Goal: Transaction & Acquisition: Purchase product/service

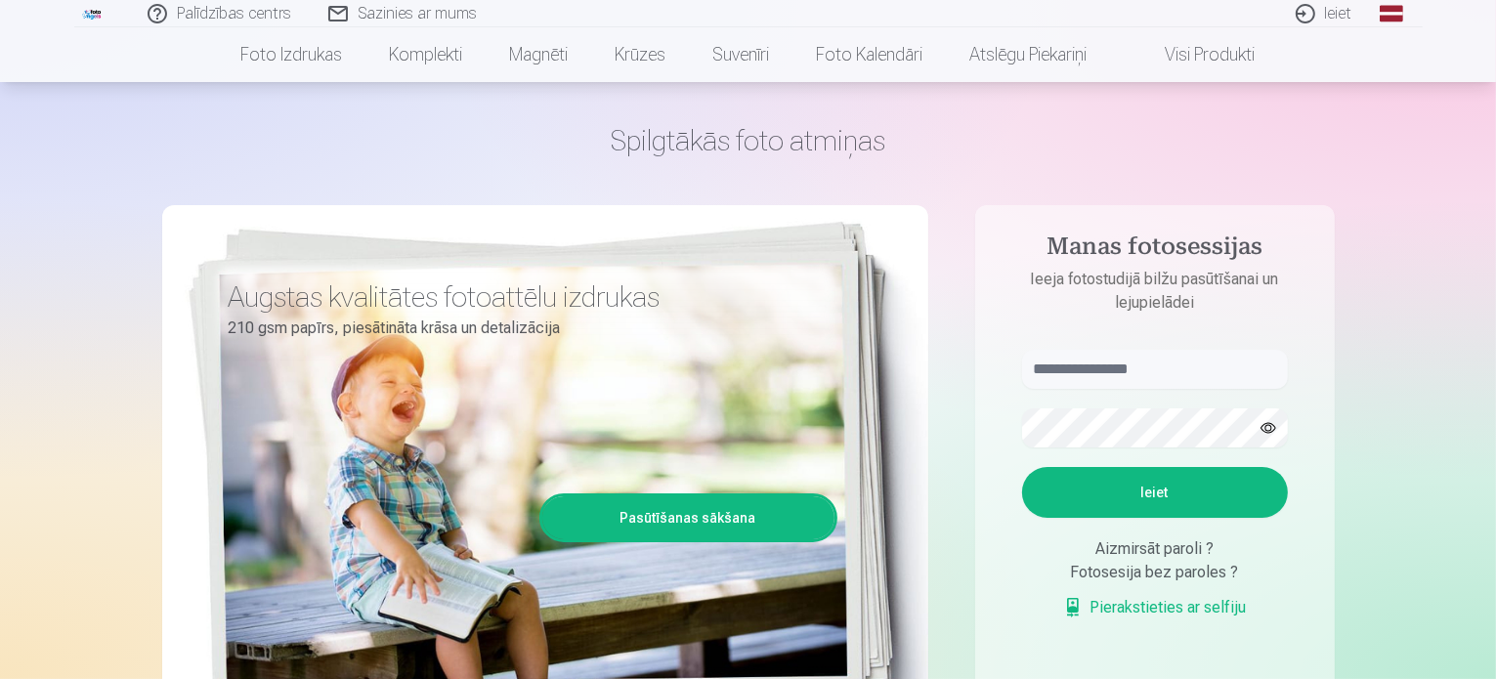
scroll to position [98, 0]
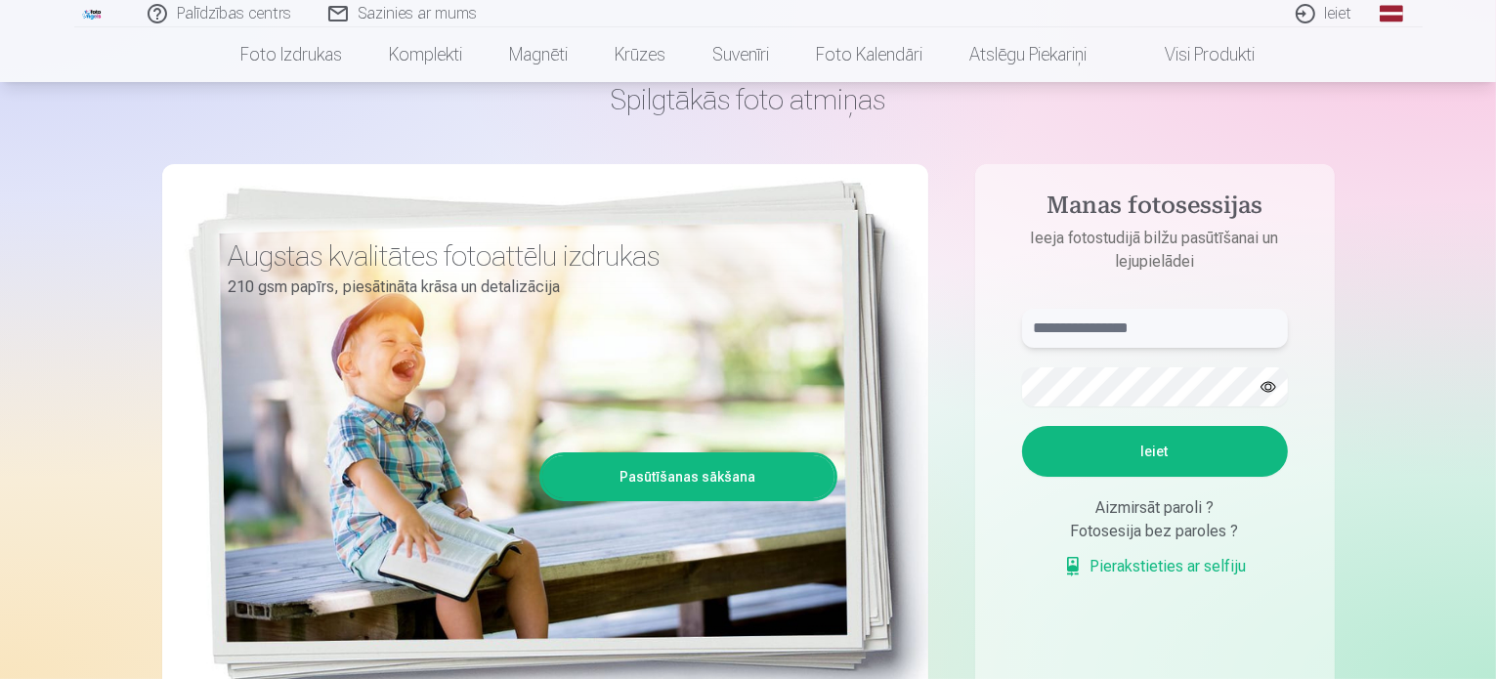
click at [1058, 327] on input "text" at bounding box center [1155, 328] width 266 height 39
type input "*"
type input "**********"
click at [1084, 457] on button "Ieiet" at bounding box center [1155, 451] width 266 height 51
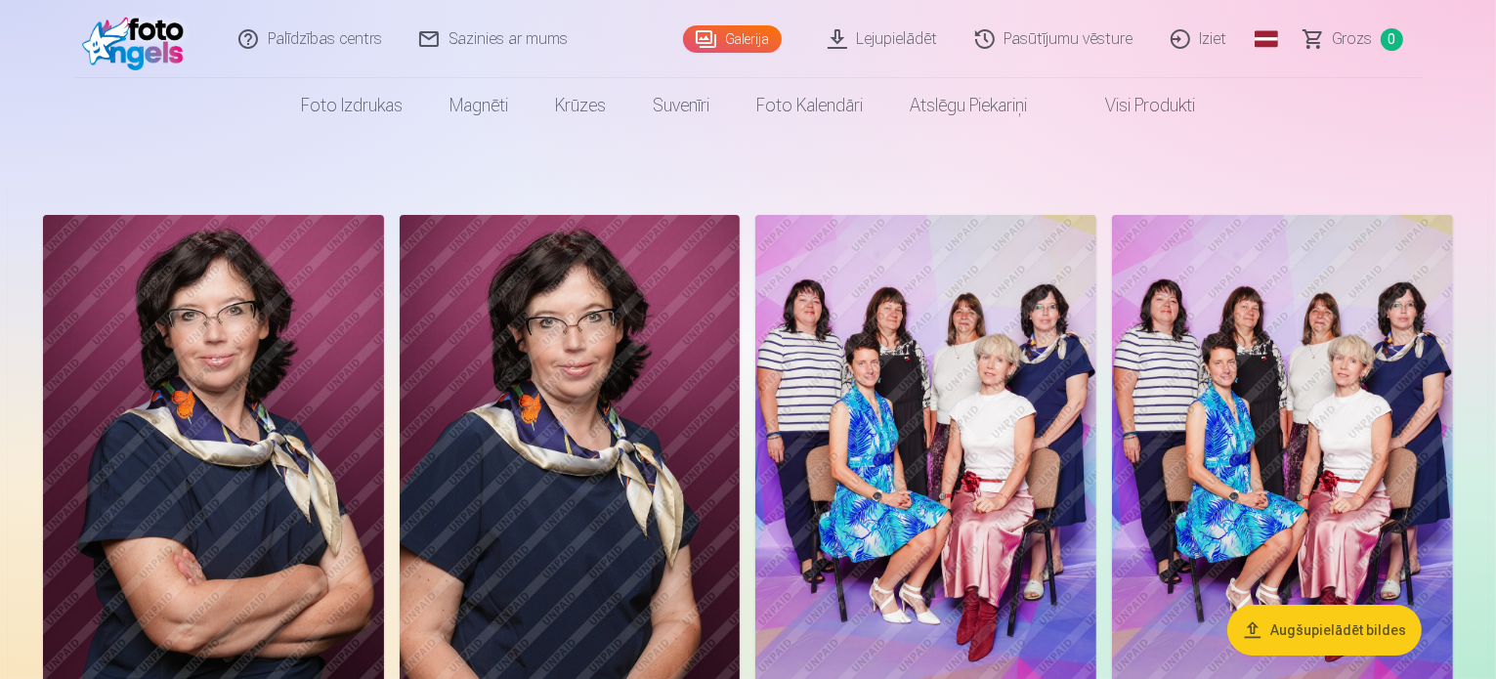
click at [729, 26] on link "Galerija" at bounding box center [732, 38] width 99 height 27
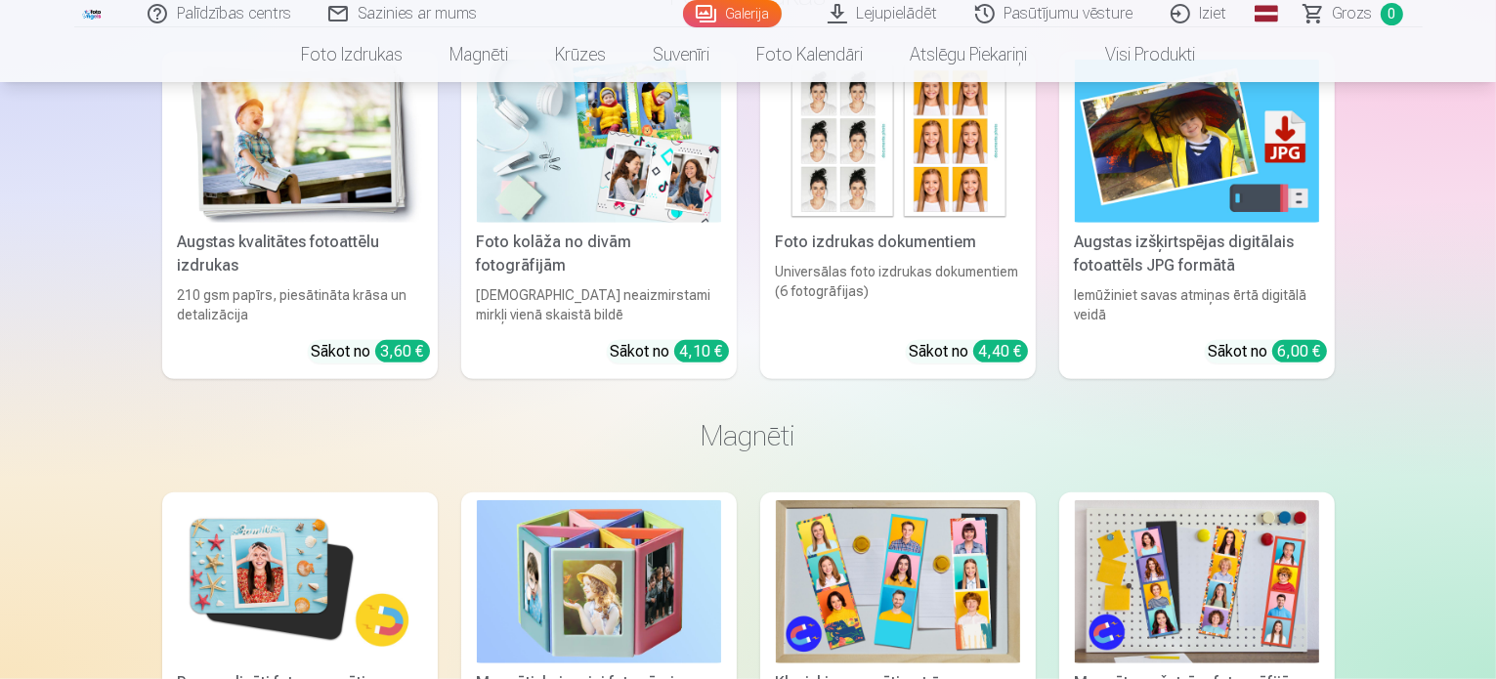
scroll to position [1466, 0]
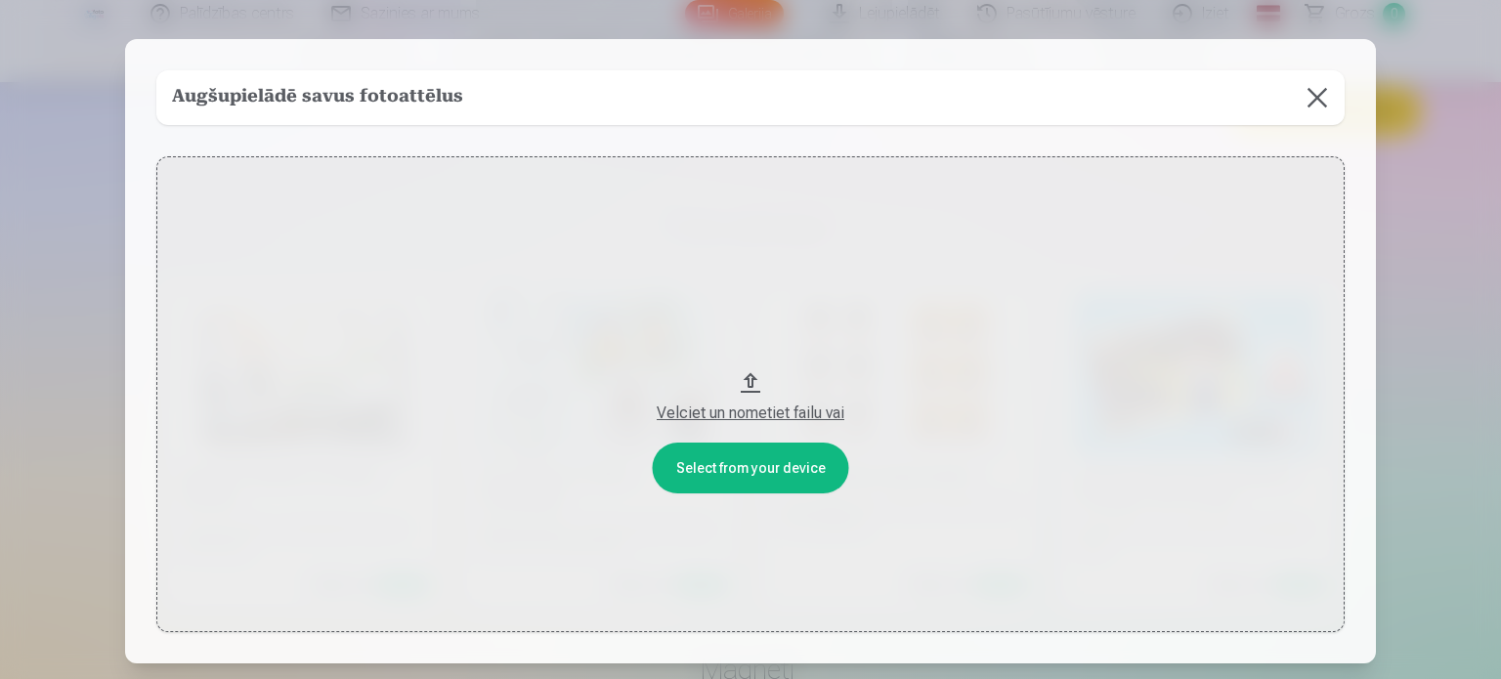
click at [1312, 90] on button at bounding box center [1317, 97] width 55 height 55
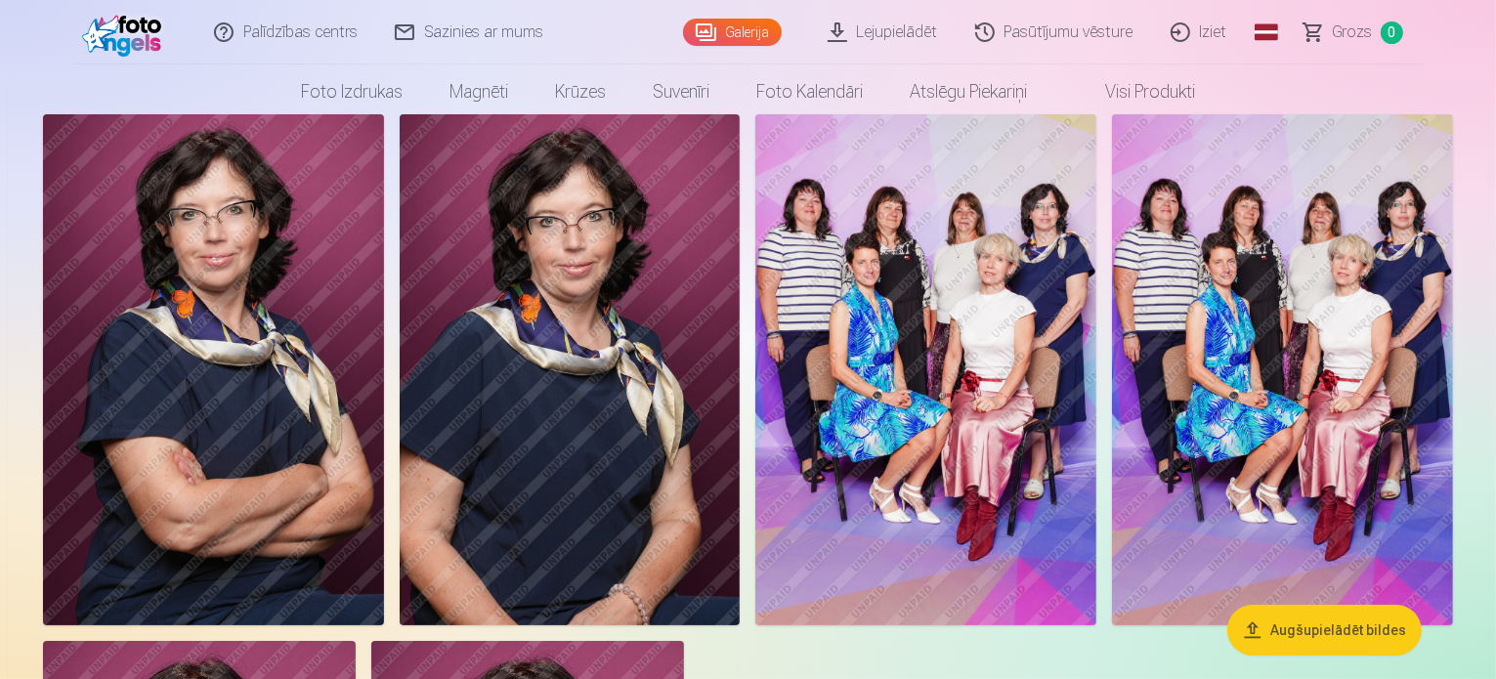
scroll to position [0, 0]
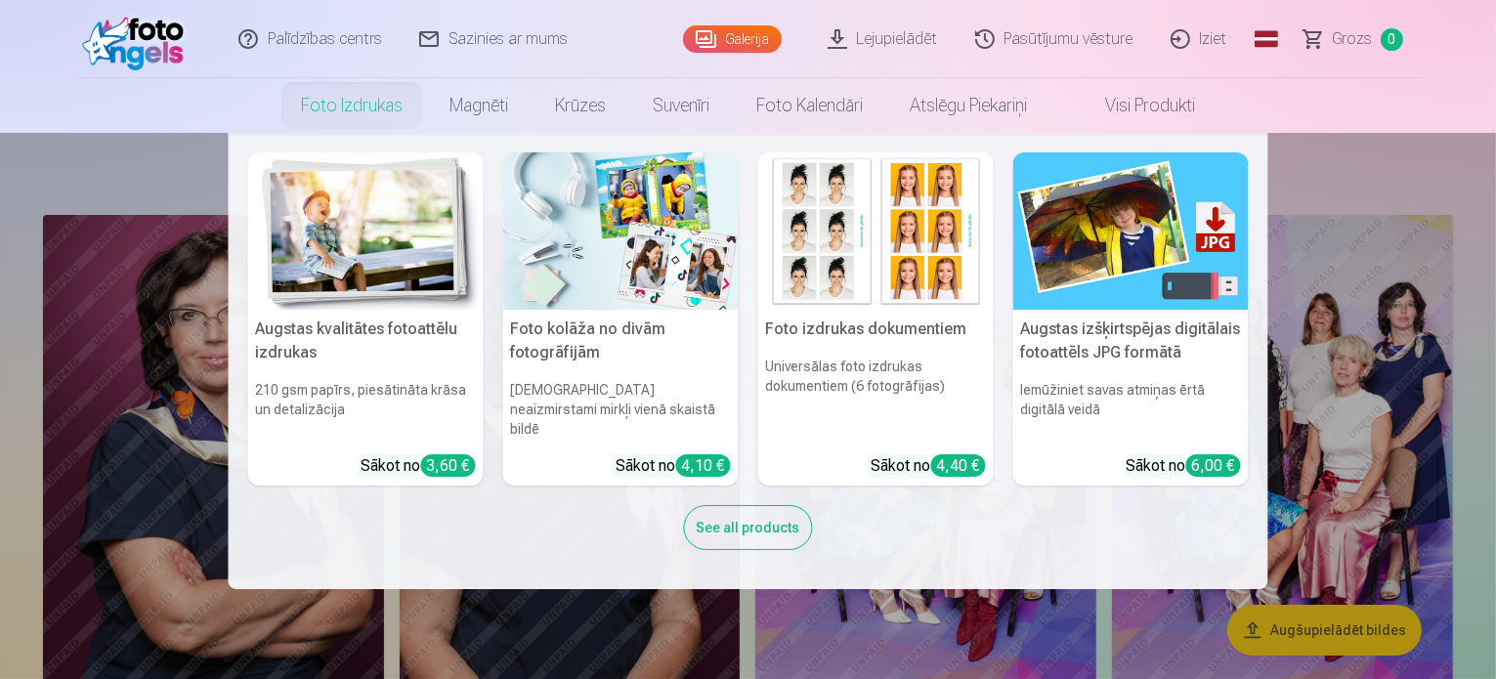
click at [353, 94] on link "Foto izdrukas" at bounding box center [352, 105] width 149 height 55
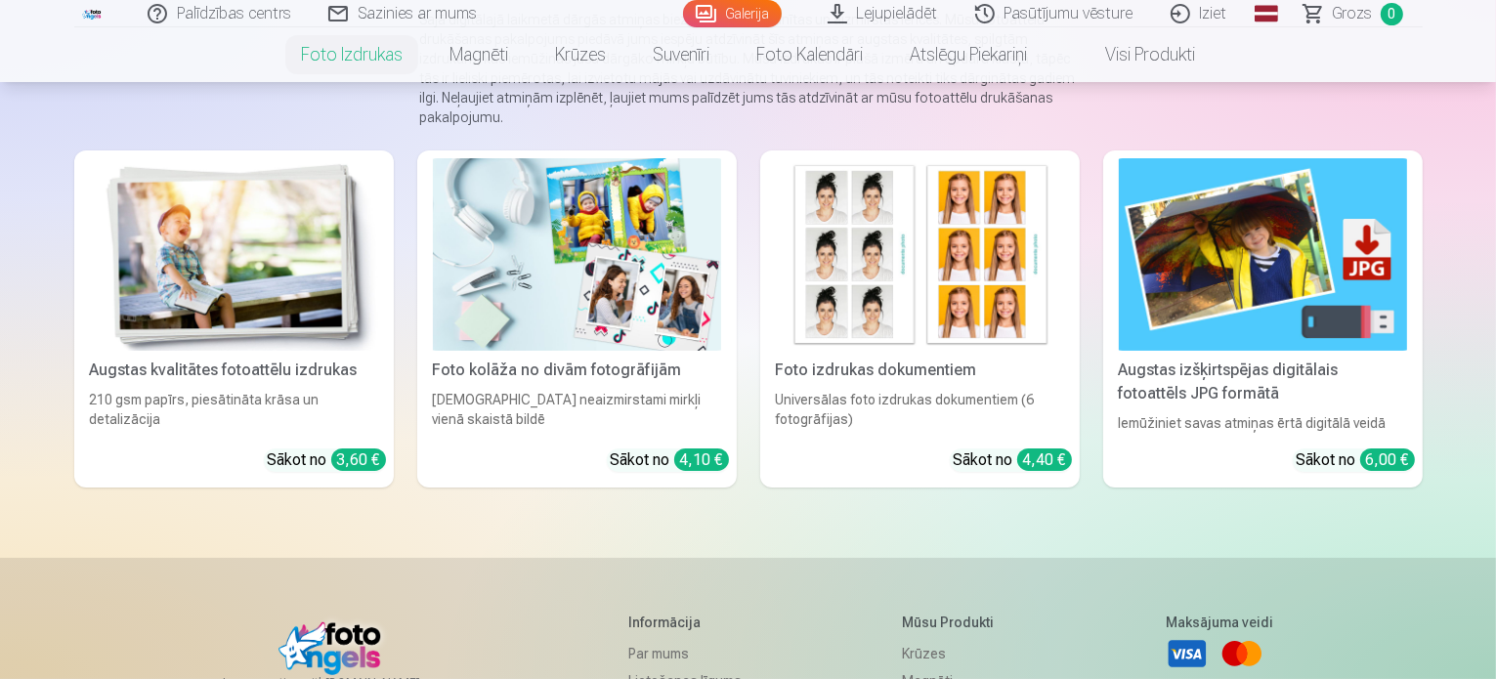
scroll to position [98, 0]
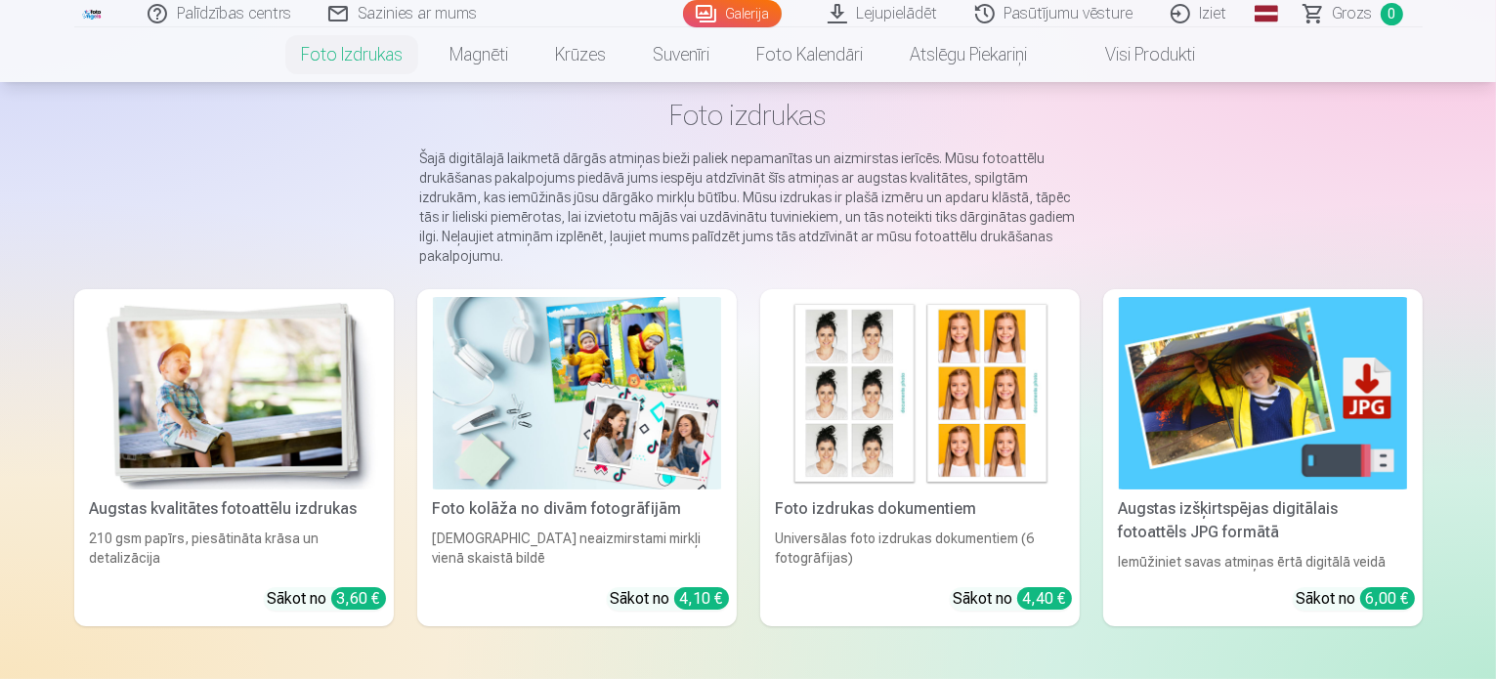
click at [90, 355] on img at bounding box center [234, 393] width 288 height 193
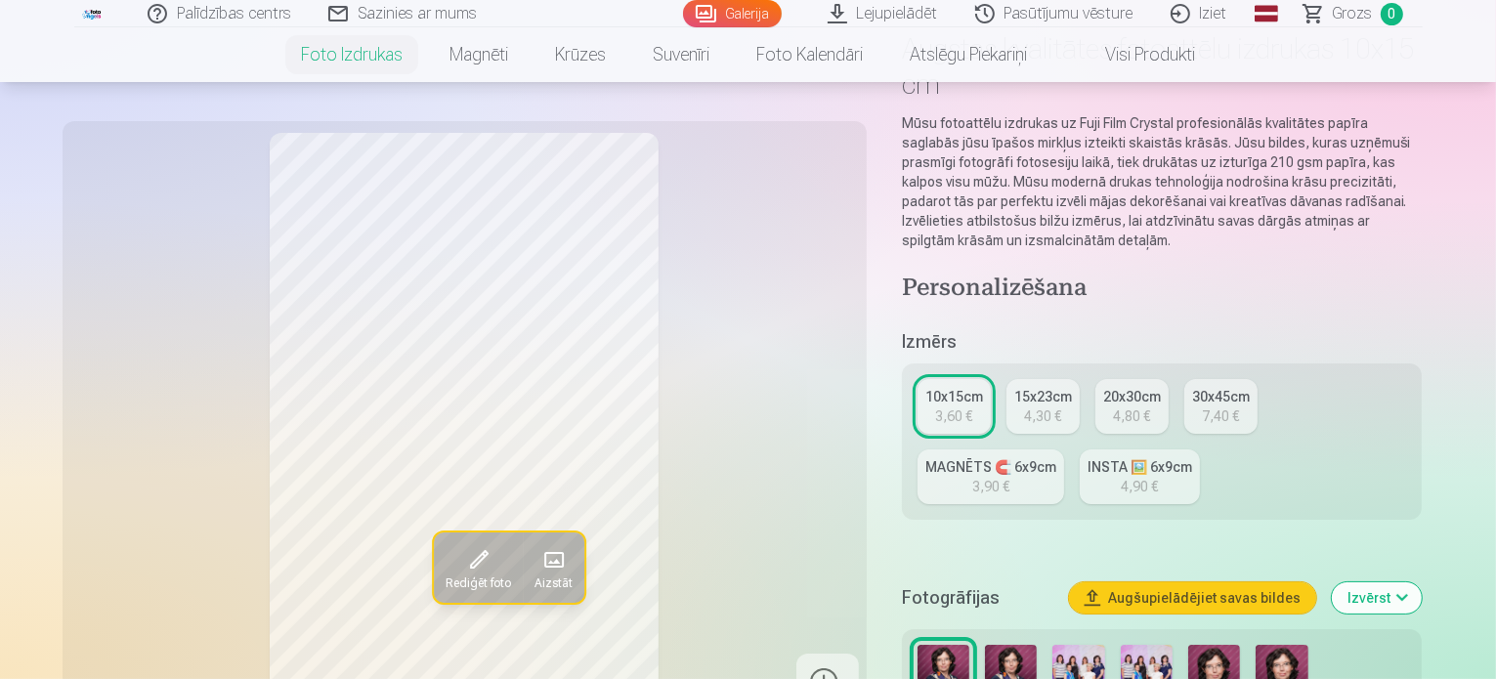
scroll to position [293, 0]
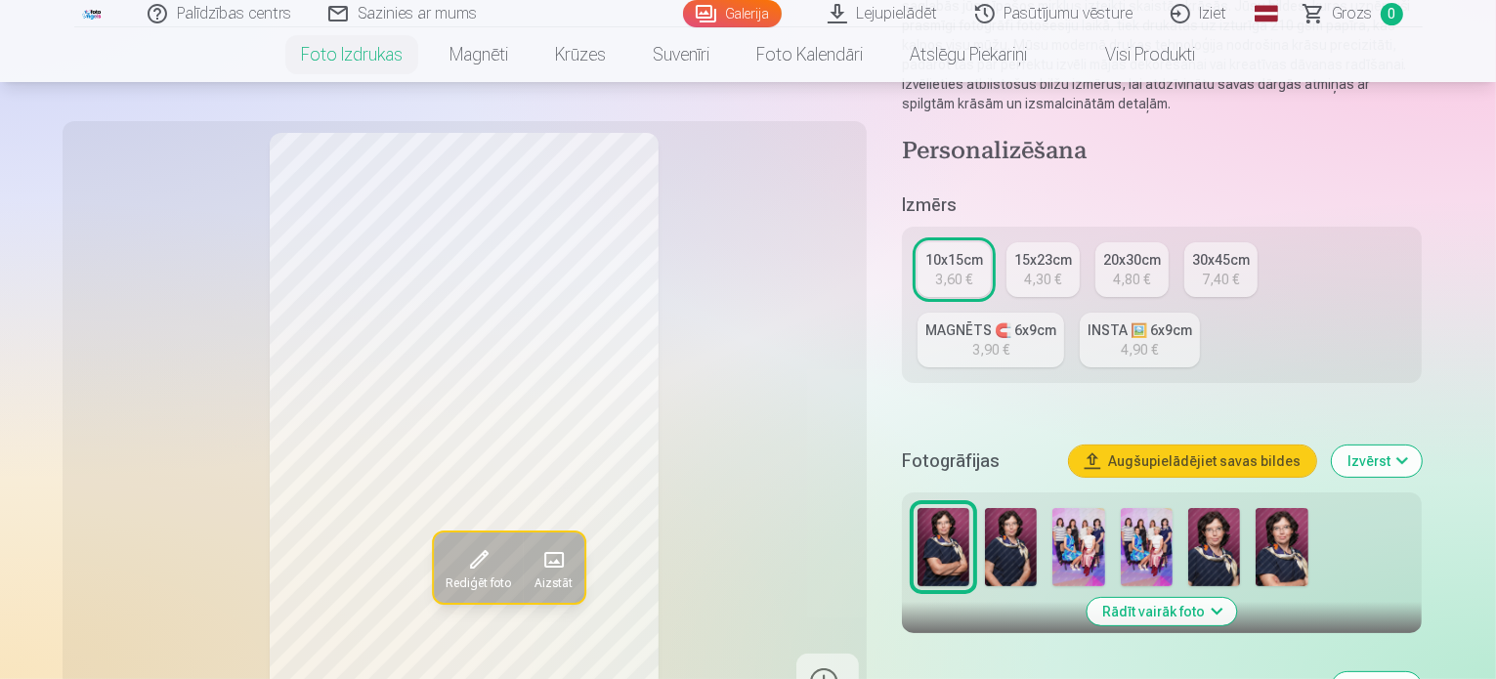
click at [1172, 598] on button "Rādīt vairāk foto" at bounding box center [1163, 611] width 150 height 27
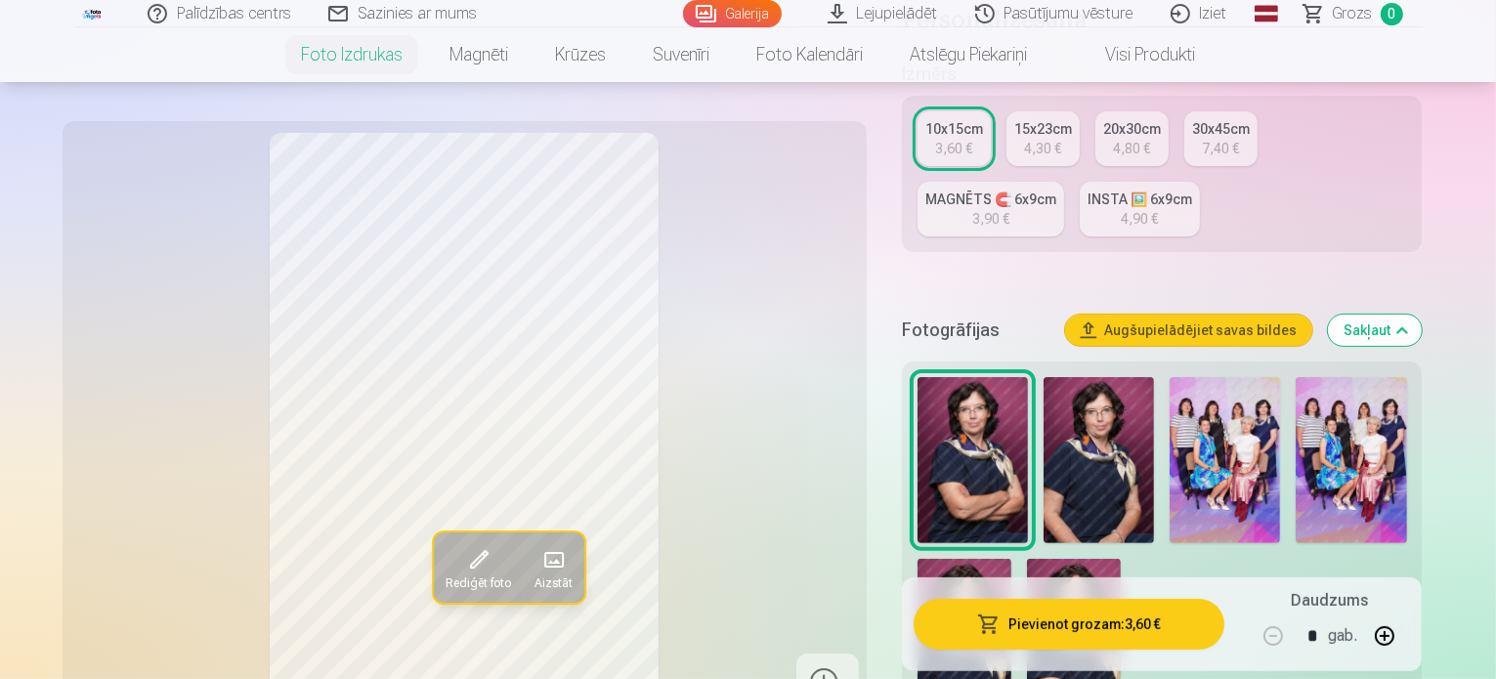
scroll to position [391, 0]
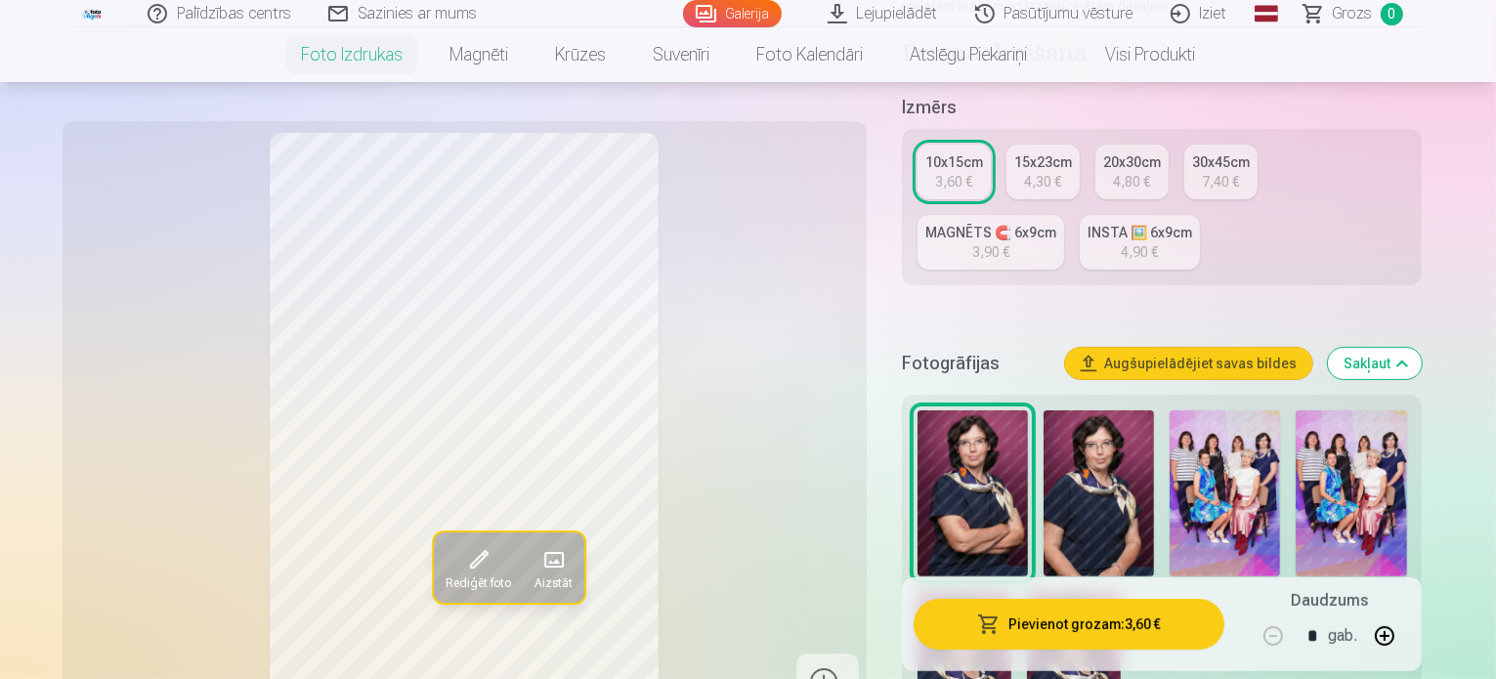
click at [1104, 431] on img at bounding box center [1099, 494] width 110 height 166
click at [1189, 439] on img at bounding box center [1225, 494] width 110 height 166
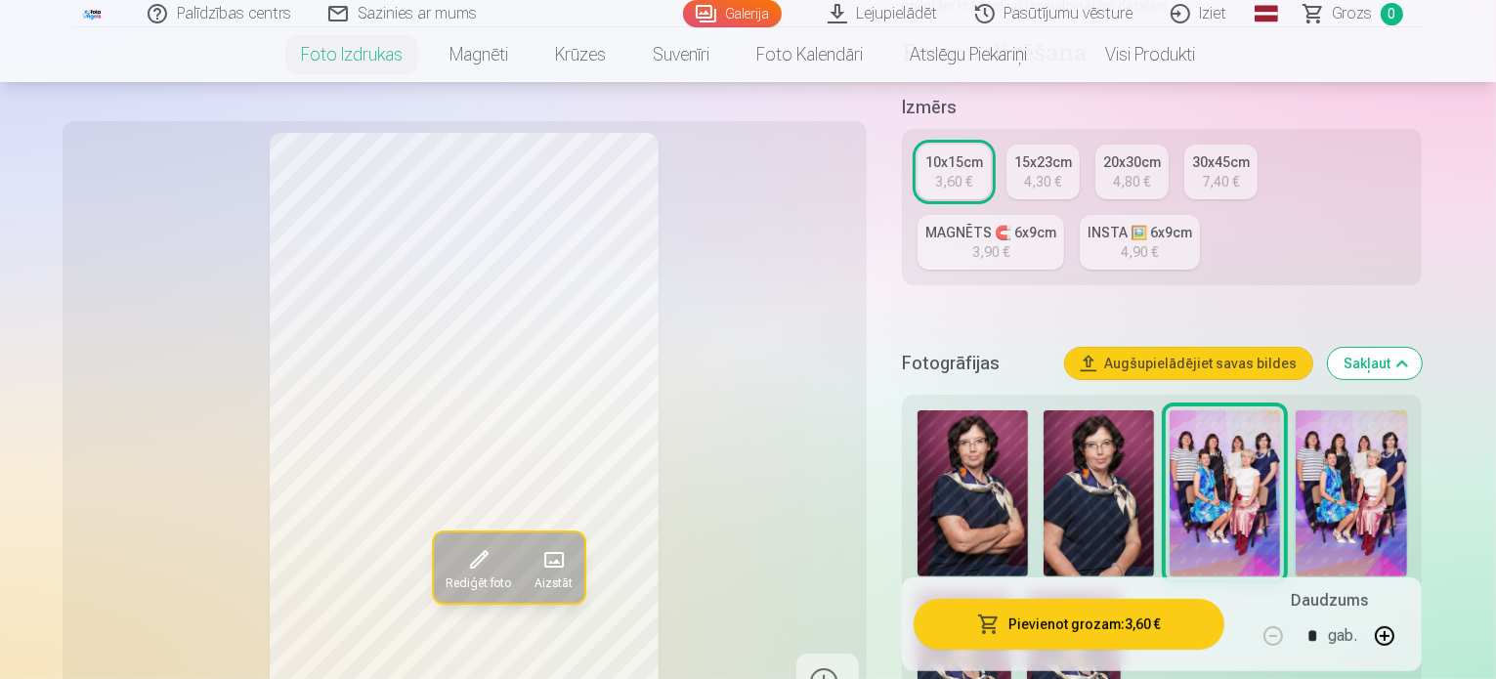
click at [1012, 592] on img at bounding box center [965, 662] width 94 height 141
click at [975, 421] on img at bounding box center [973, 494] width 110 height 166
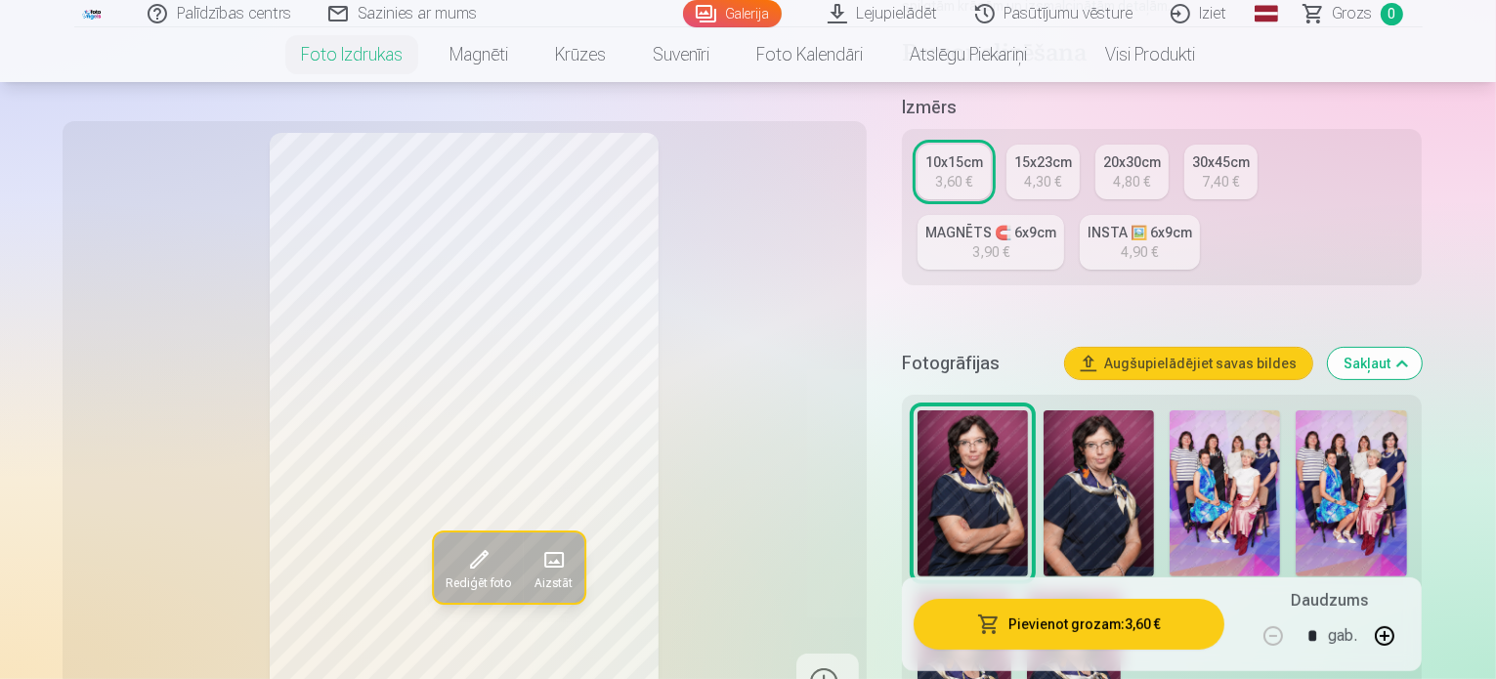
click at [1079, 411] on img at bounding box center [1099, 494] width 110 height 166
click at [980, 411] on img at bounding box center [973, 494] width 110 height 166
click at [1114, 431] on img at bounding box center [1099, 494] width 110 height 166
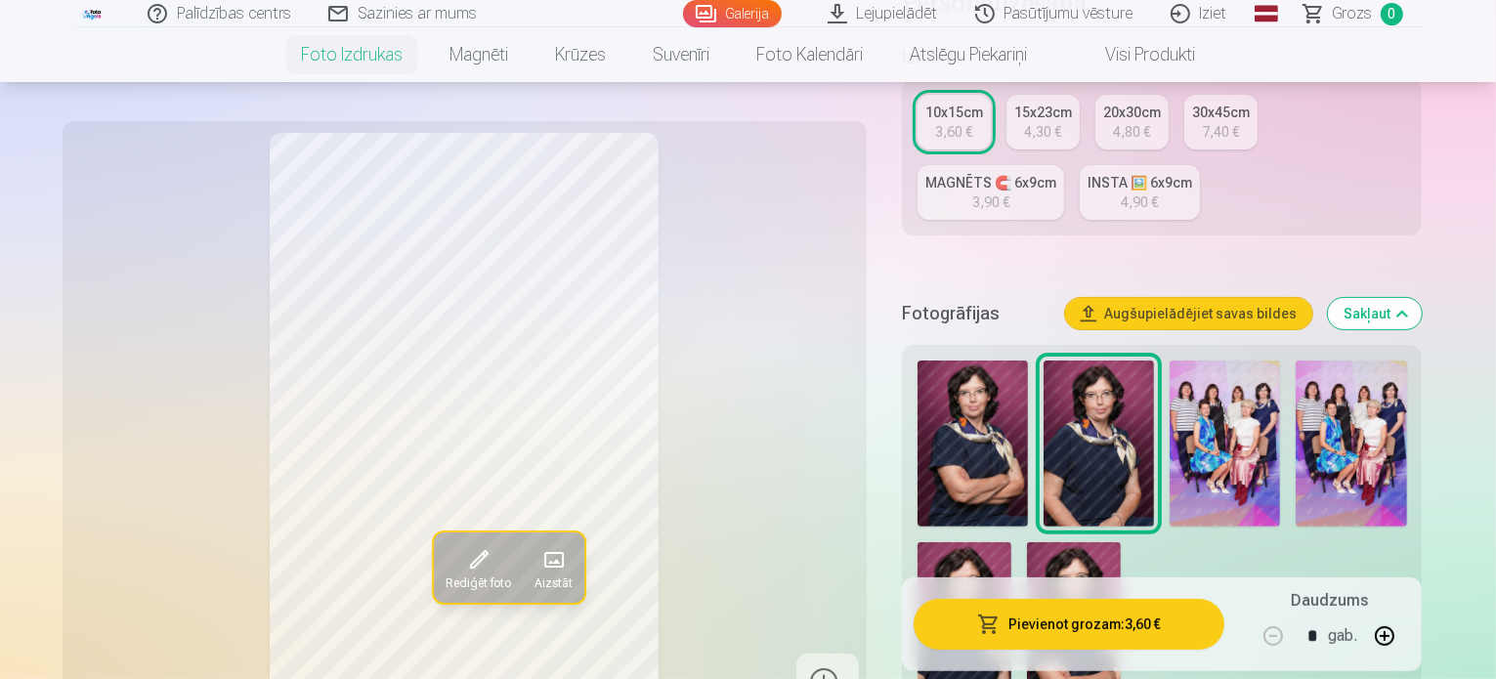
scroll to position [489, 0]
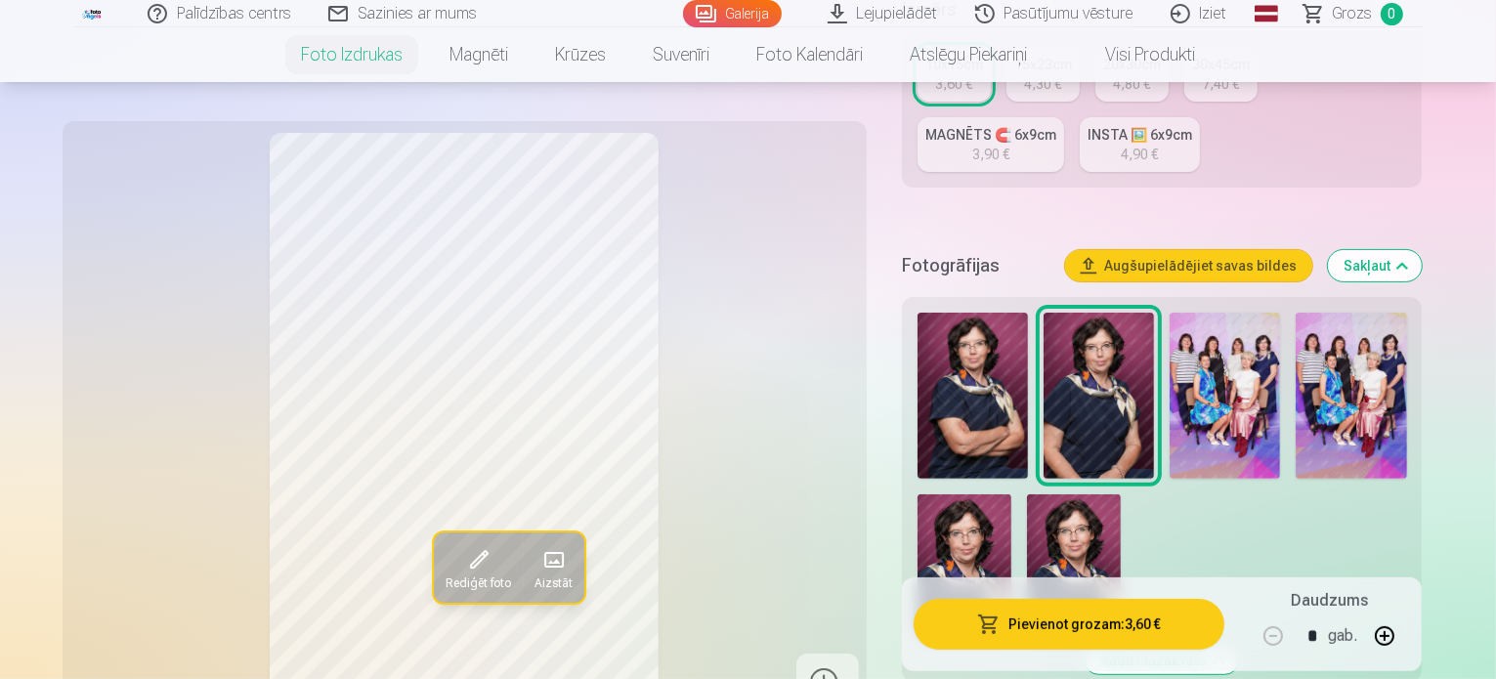
click at [1027, 495] on img at bounding box center [1074, 565] width 94 height 141
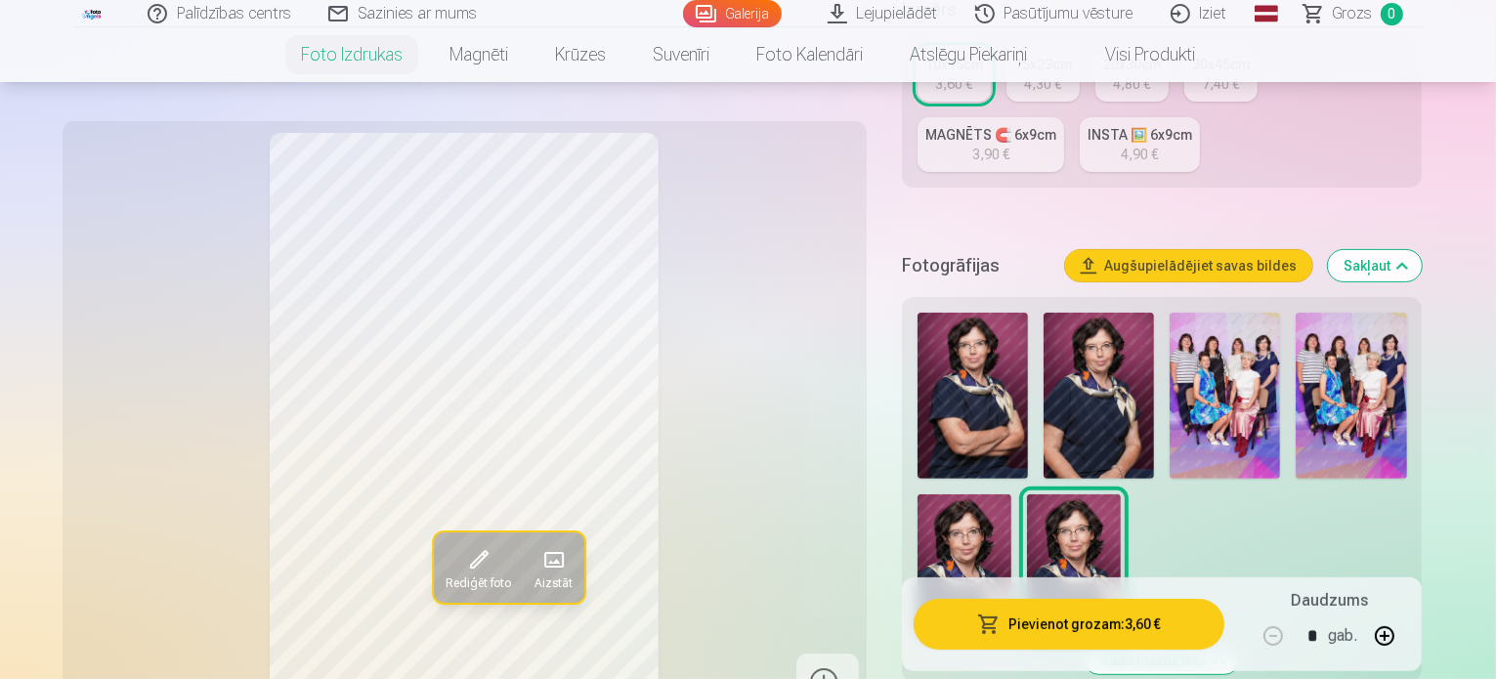
click at [1067, 335] on img at bounding box center [1099, 396] width 110 height 166
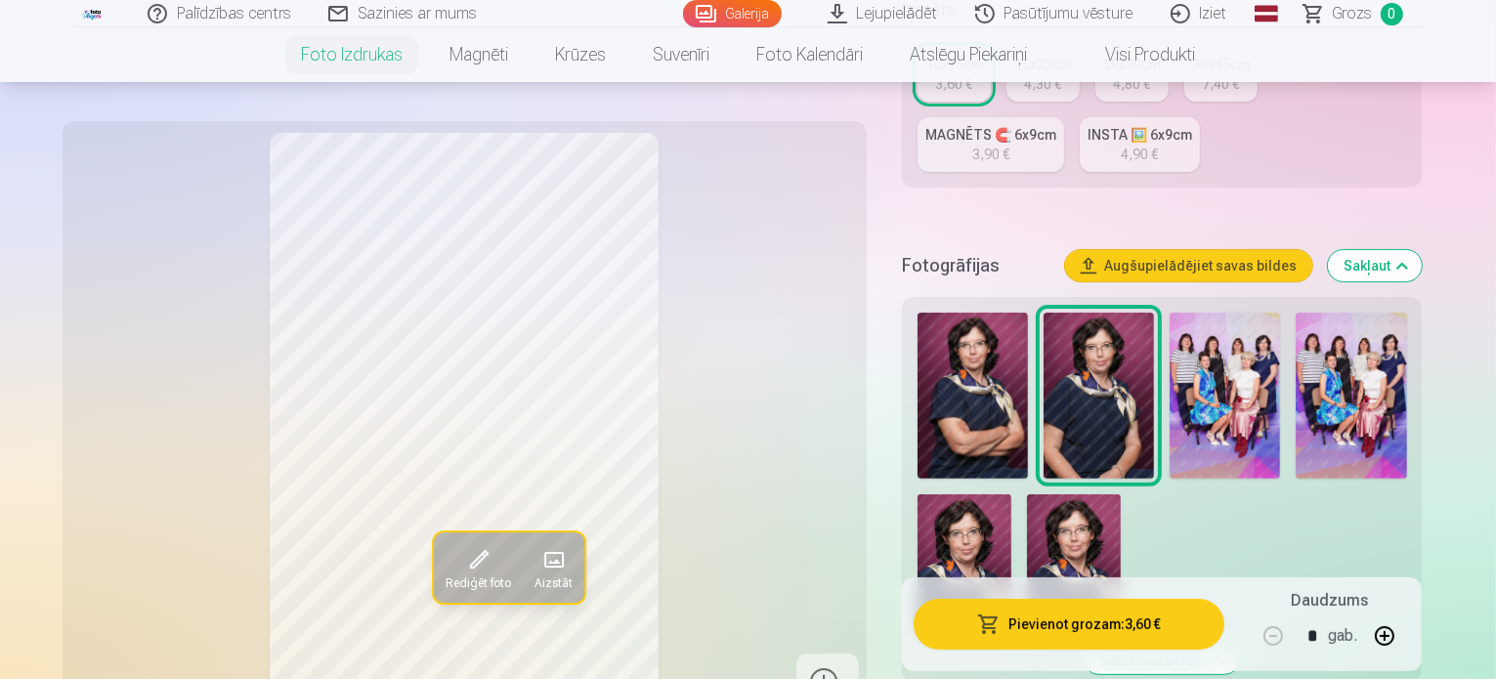
click at [974, 330] on img at bounding box center [973, 396] width 110 height 166
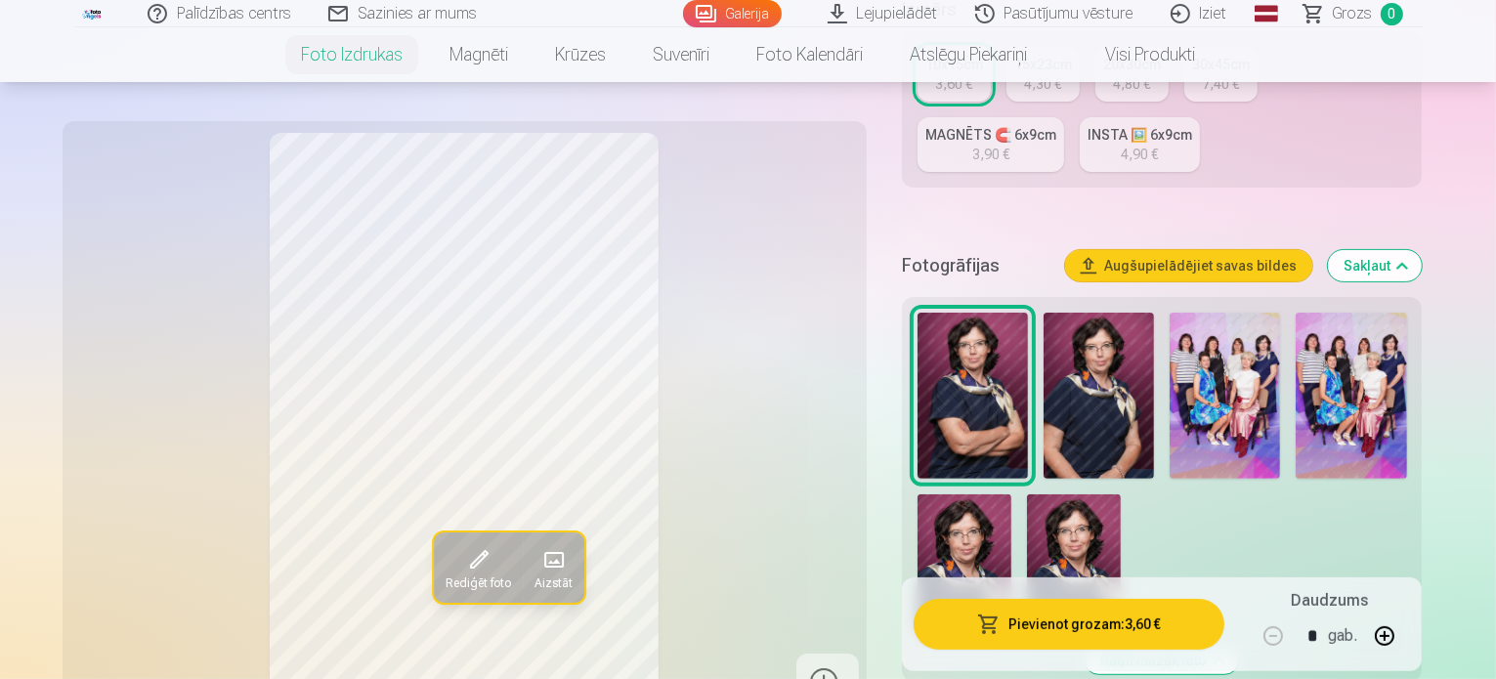
click at [1113, 346] on img at bounding box center [1099, 396] width 110 height 166
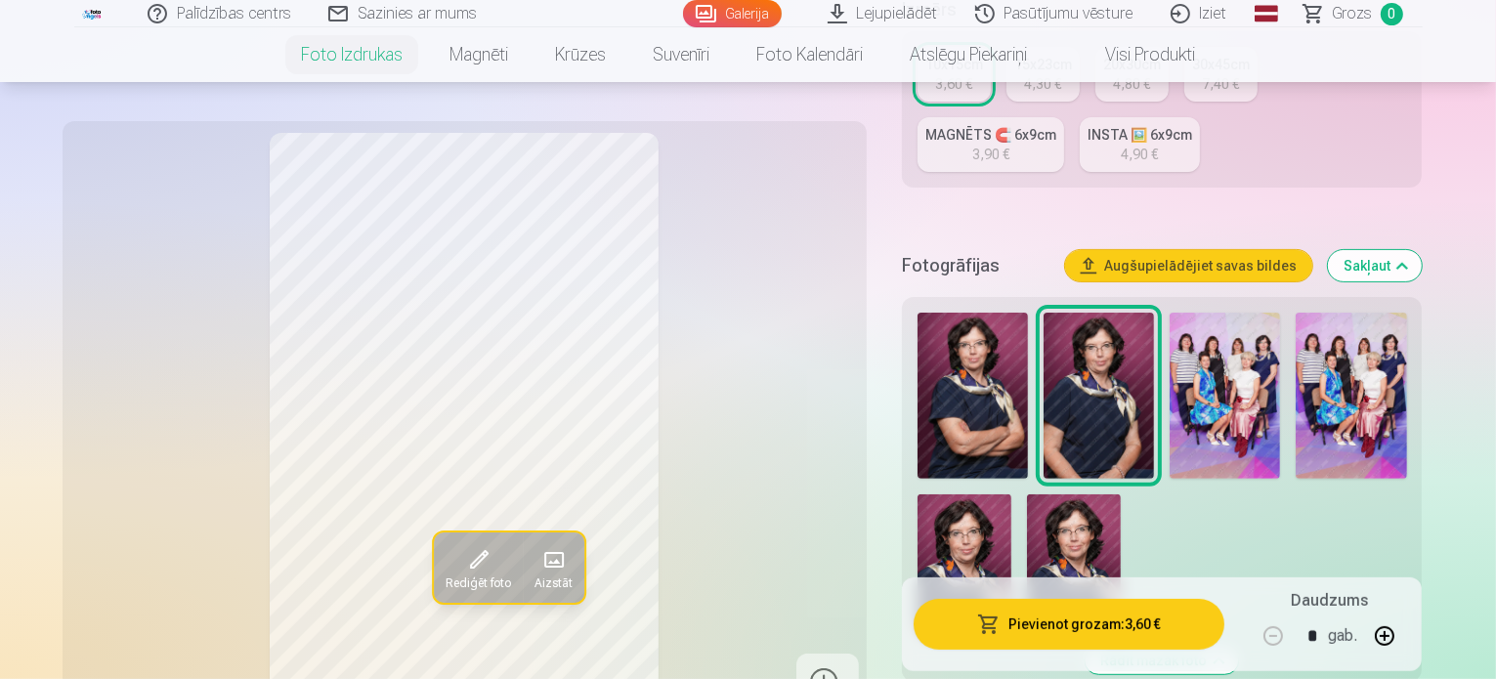
click at [993, 327] on img at bounding box center [973, 396] width 110 height 166
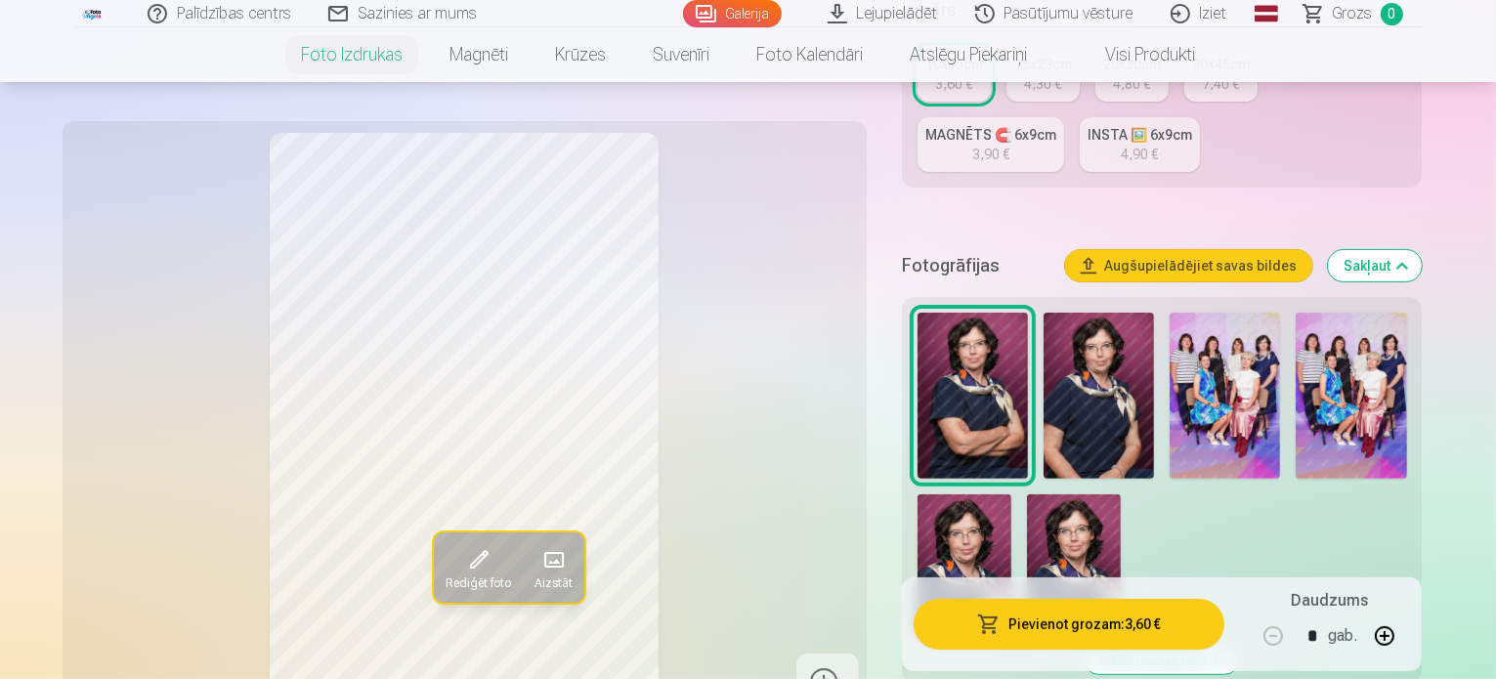
click at [1331, 337] on img at bounding box center [1351, 396] width 110 height 166
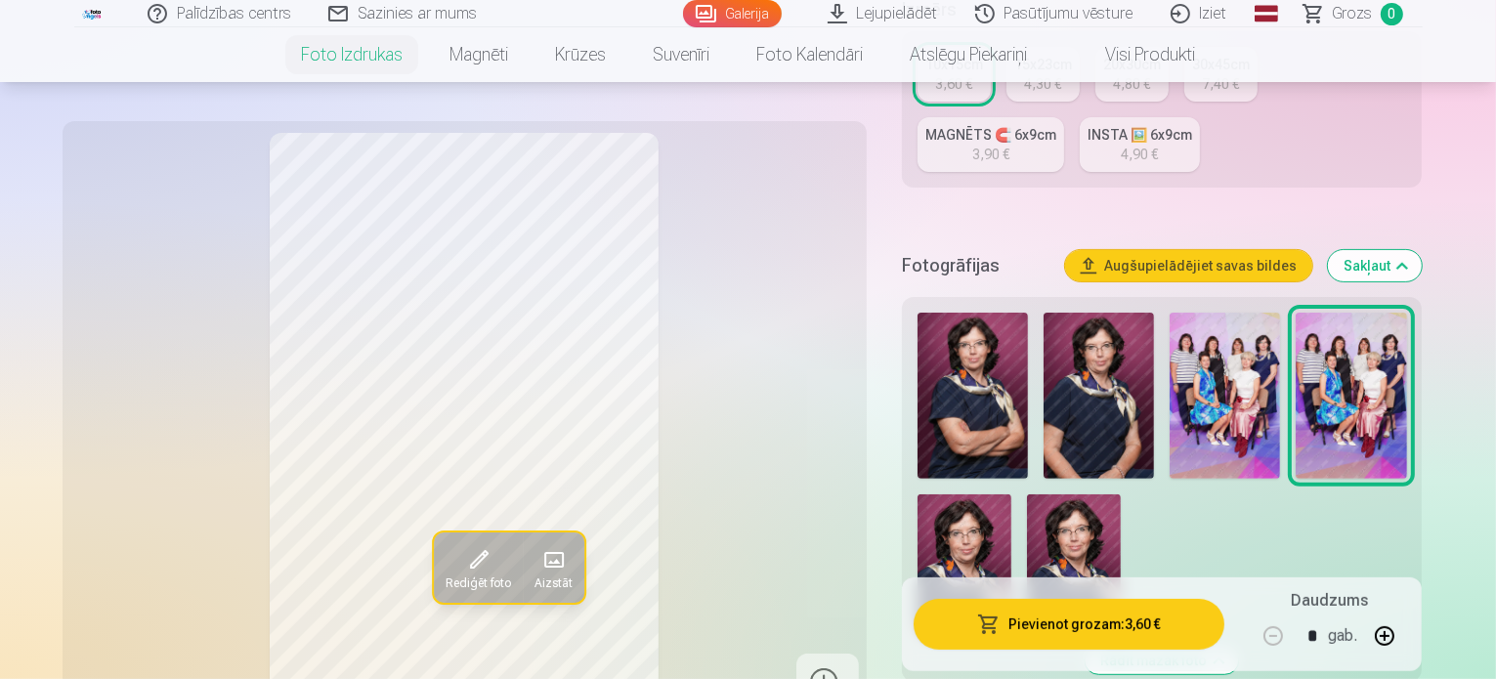
click at [984, 325] on img at bounding box center [973, 396] width 110 height 166
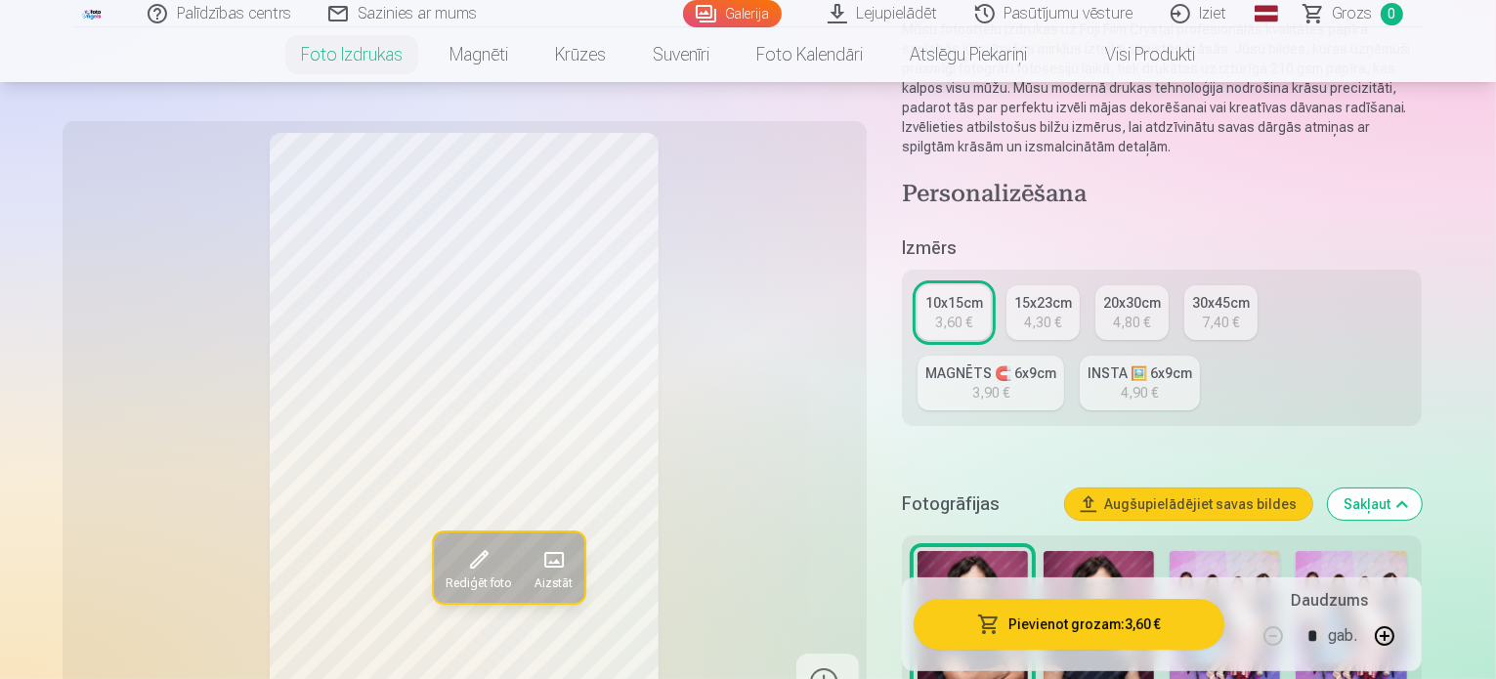
scroll to position [391, 0]
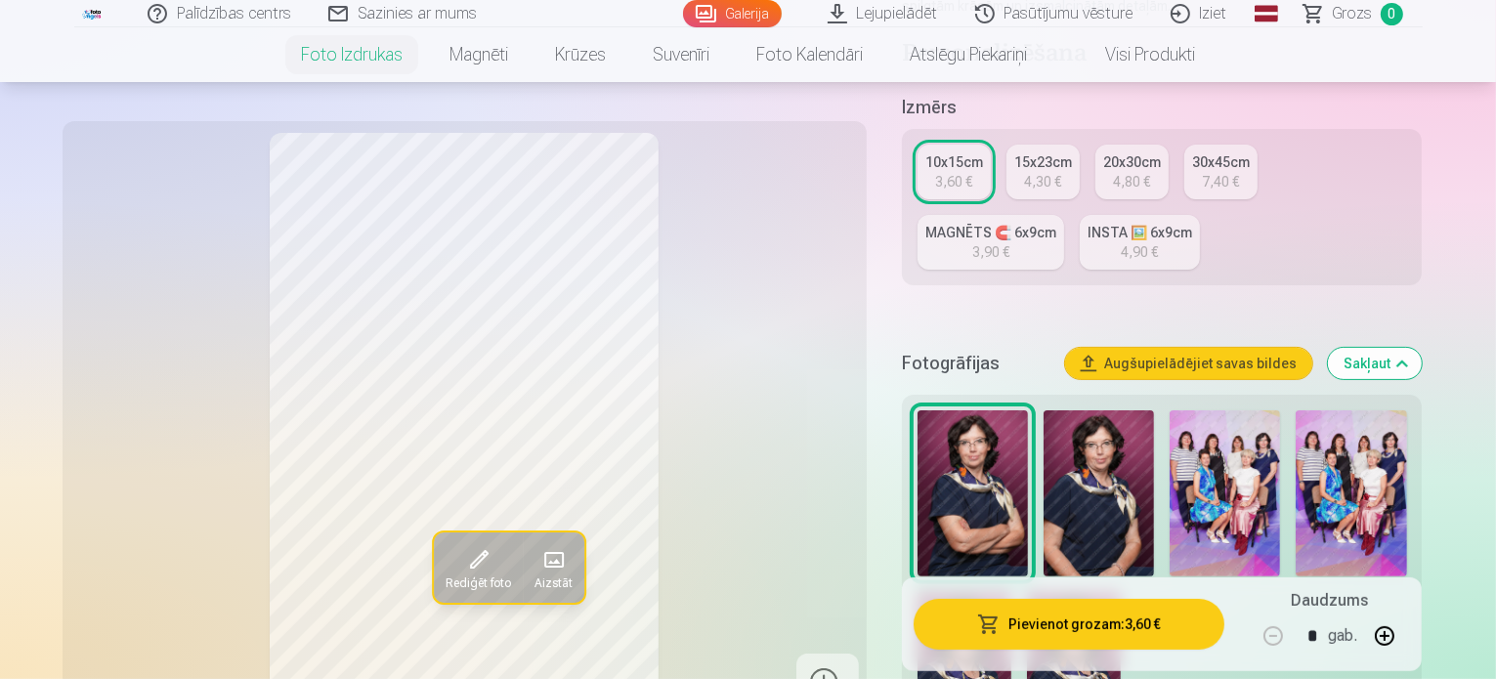
click at [1229, 464] on img at bounding box center [1225, 494] width 110 height 166
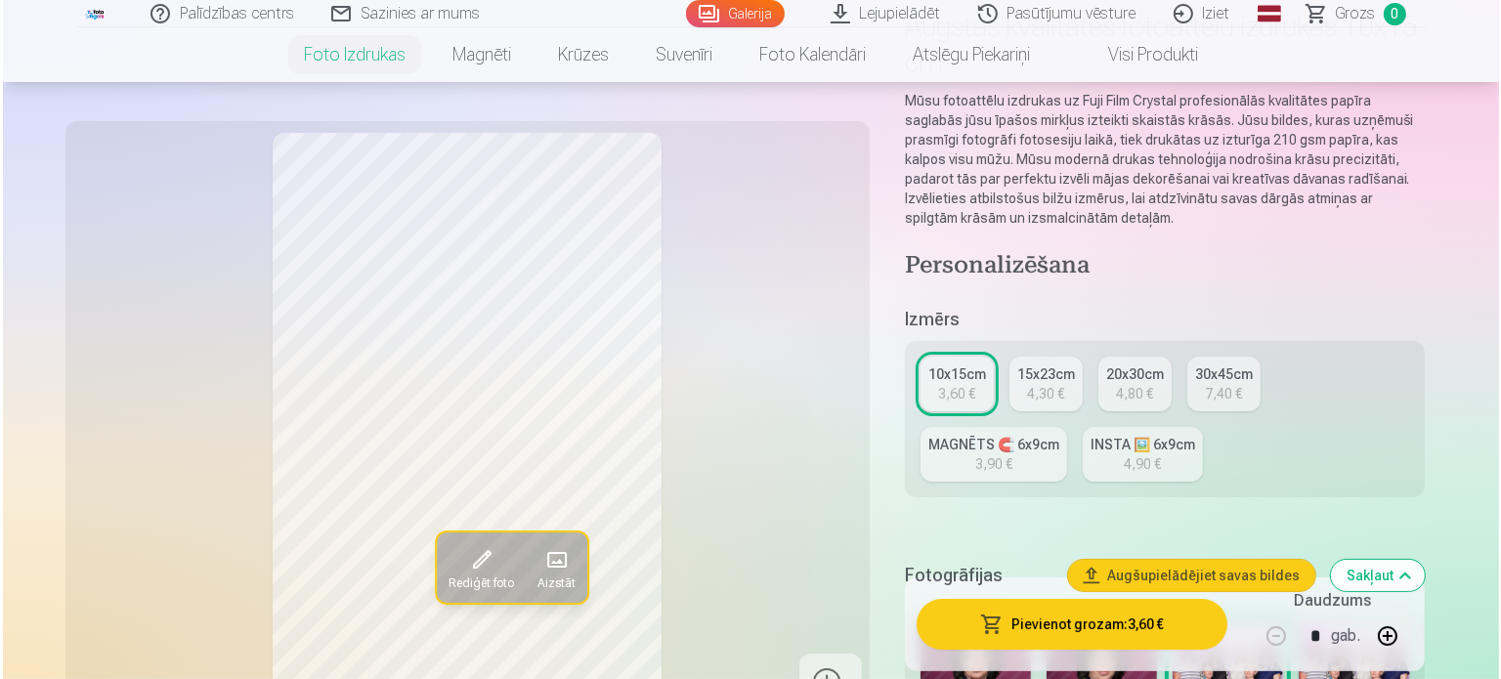
scroll to position [293, 0]
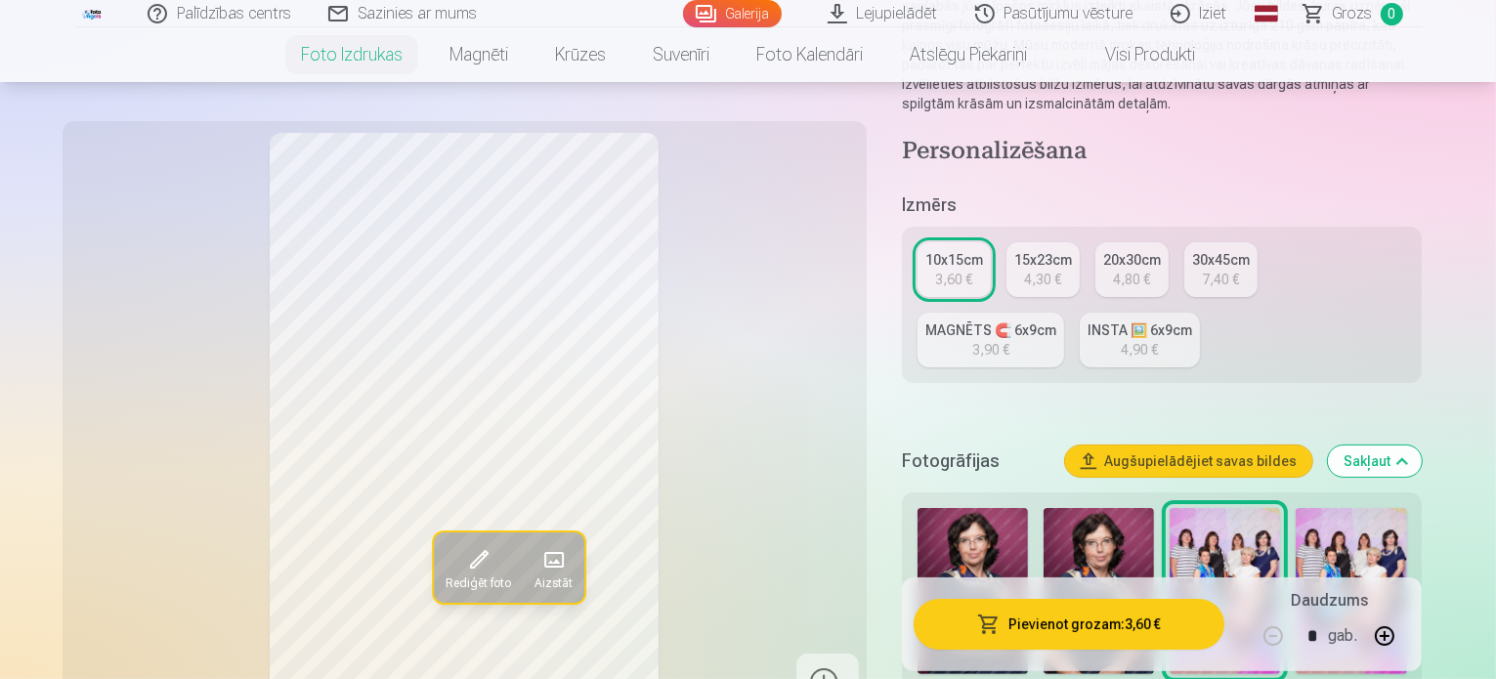
click at [1122, 630] on button "Pievienot grozam : 3,60 €" at bounding box center [1070, 624] width 312 height 51
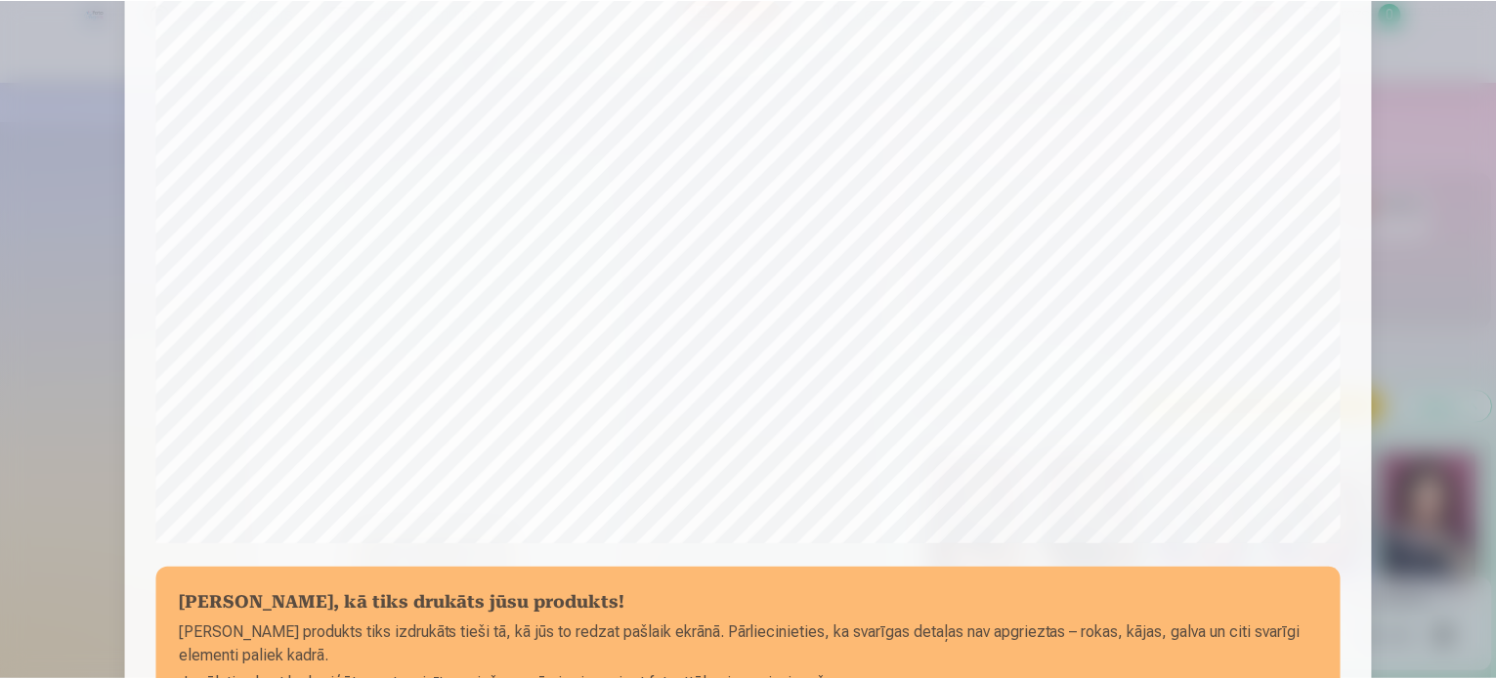
scroll to position [586, 0]
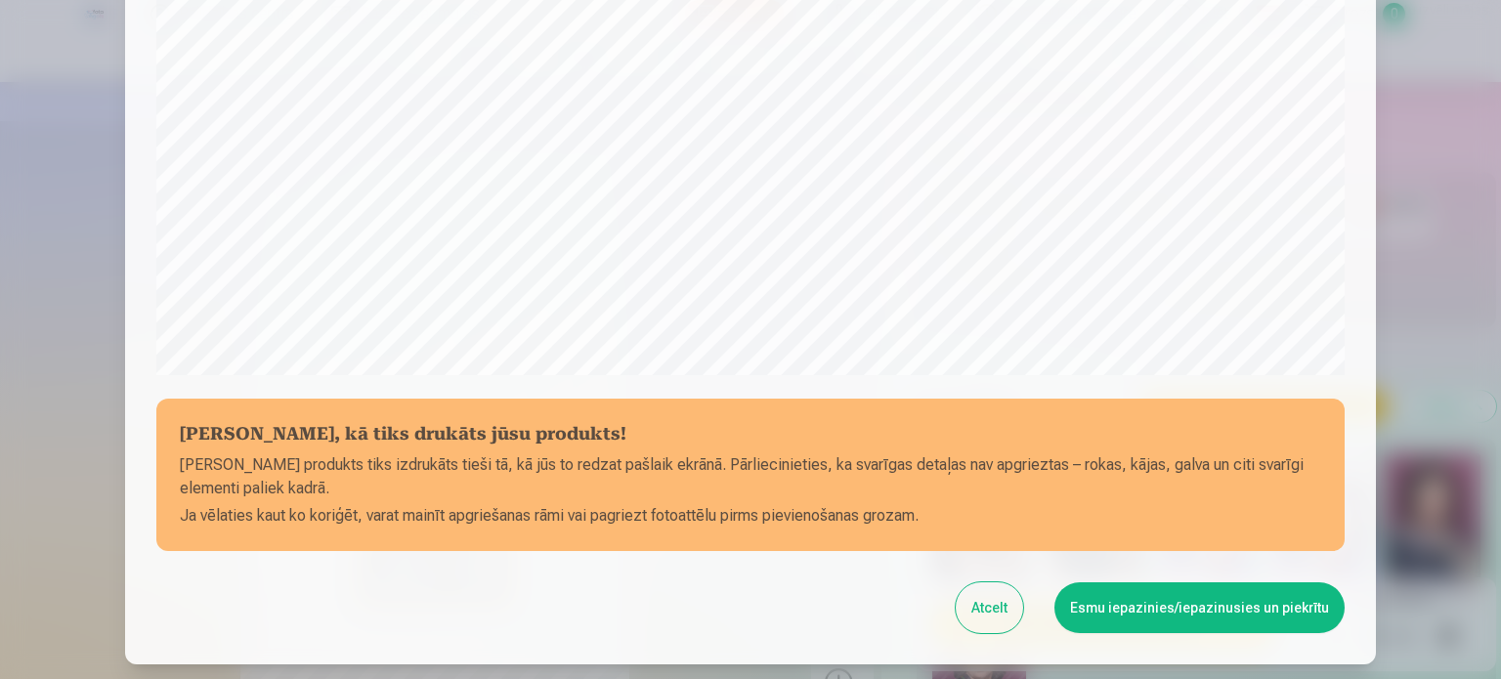
click at [1231, 584] on button "Esmu iepazinies/iepazinusies un piekrītu" at bounding box center [1200, 608] width 290 height 51
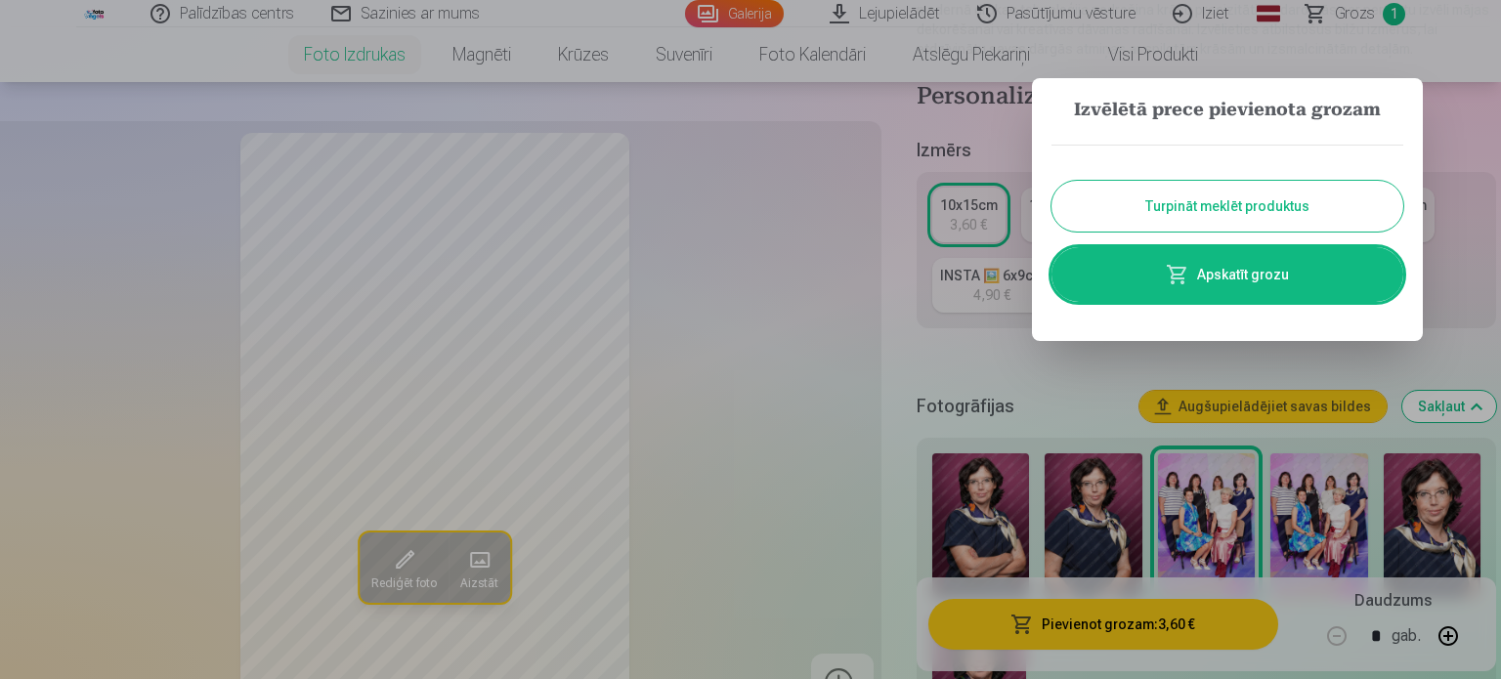
click at [1114, 364] on div at bounding box center [750, 339] width 1501 height 679
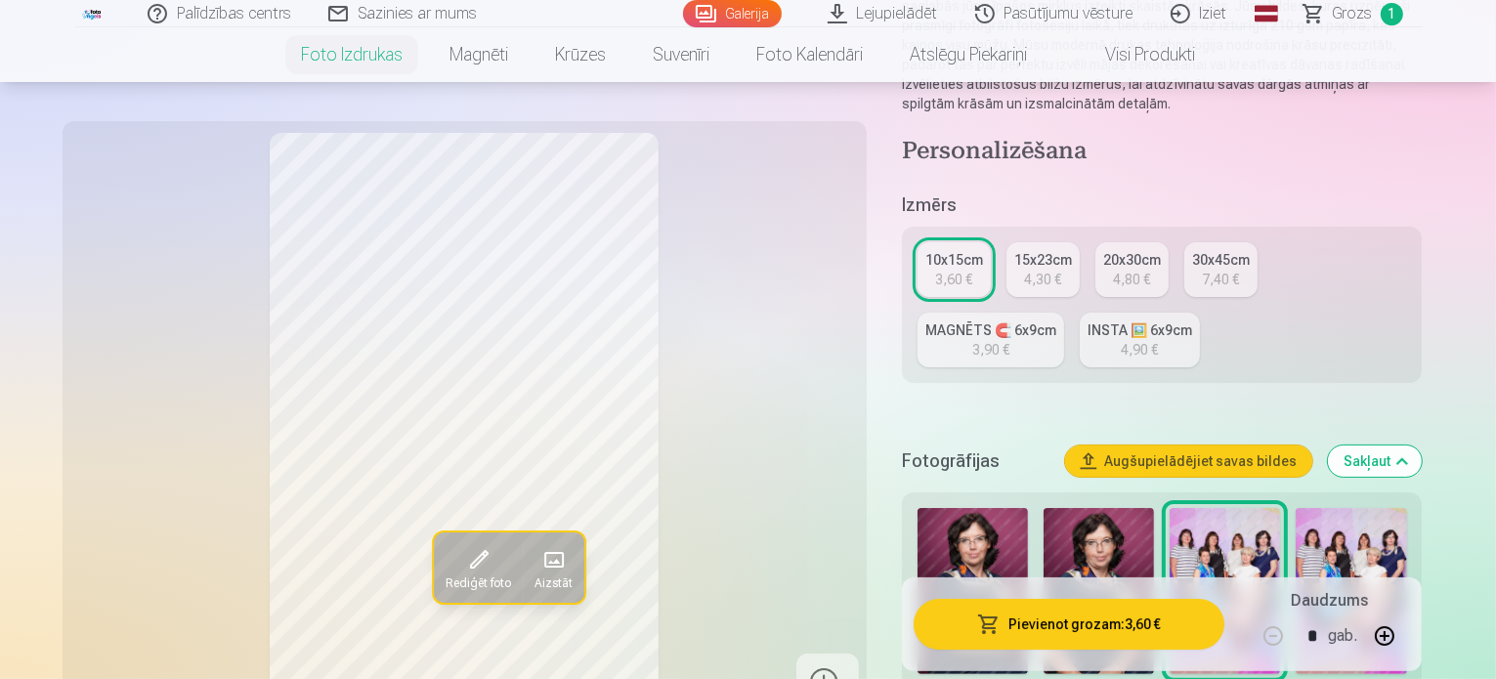
click at [1000, 508] on img at bounding box center [973, 591] width 110 height 166
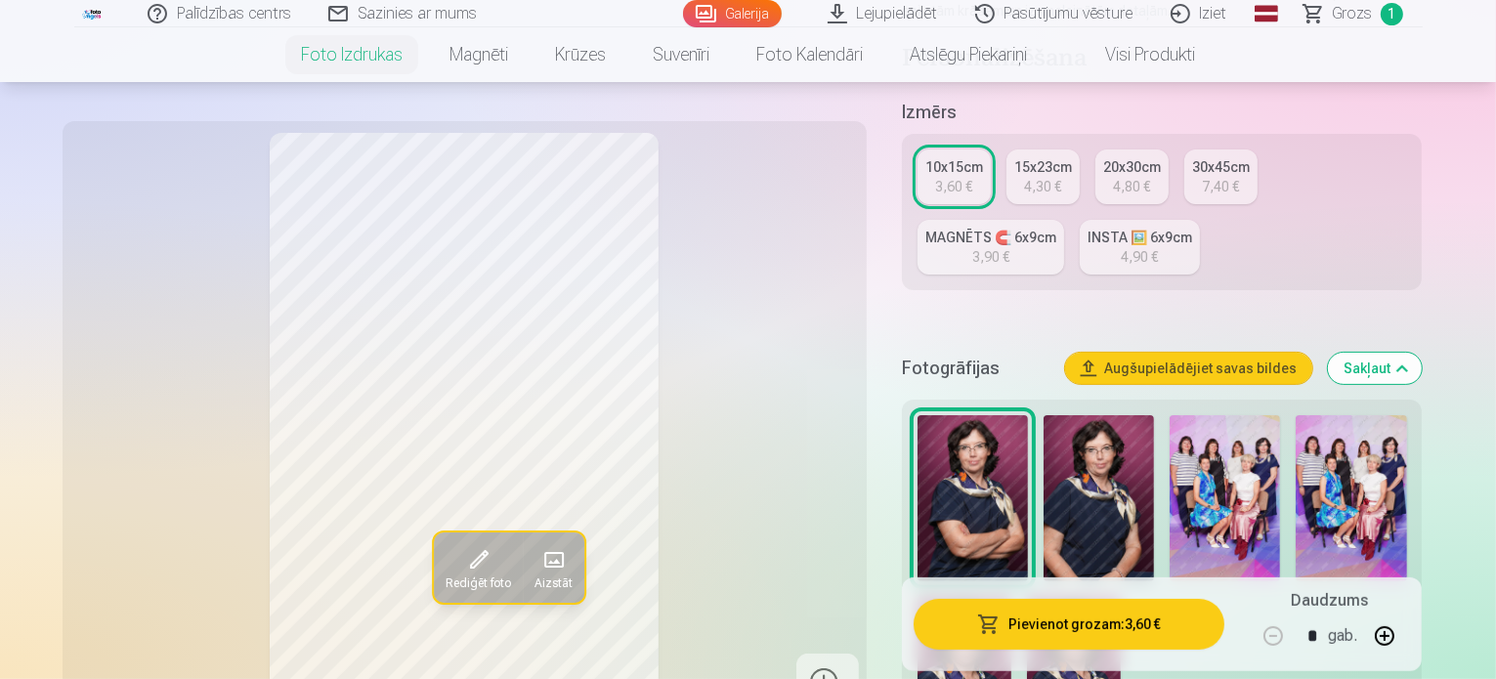
scroll to position [391, 0]
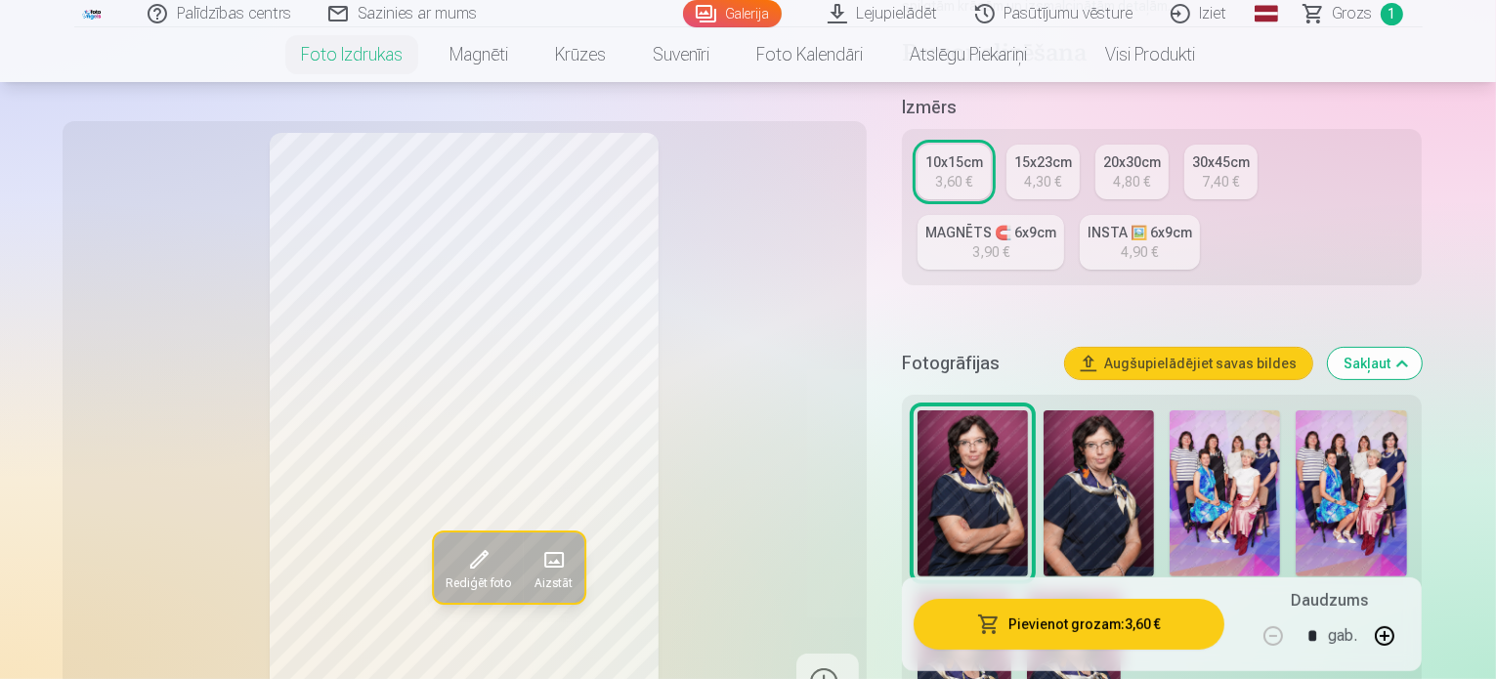
click at [1087, 464] on img at bounding box center [1099, 494] width 110 height 166
click at [963, 411] on img at bounding box center [973, 494] width 110 height 166
click at [1069, 455] on img at bounding box center [1099, 494] width 110 height 166
click at [1020, 411] on img at bounding box center [973, 494] width 110 height 166
click at [1058, 421] on img at bounding box center [1099, 494] width 110 height 166
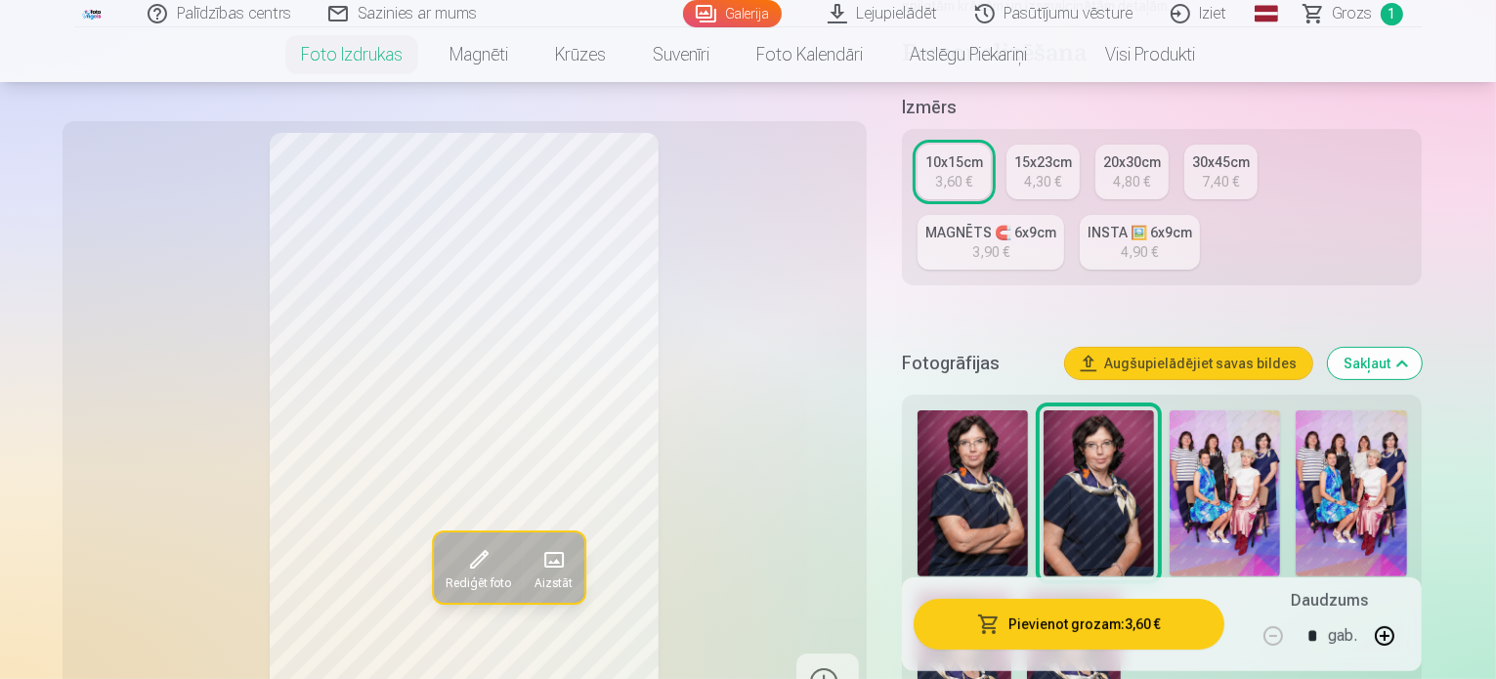
click at [1002, 411] on img at bounding box center [973, 494] width 110 height 166
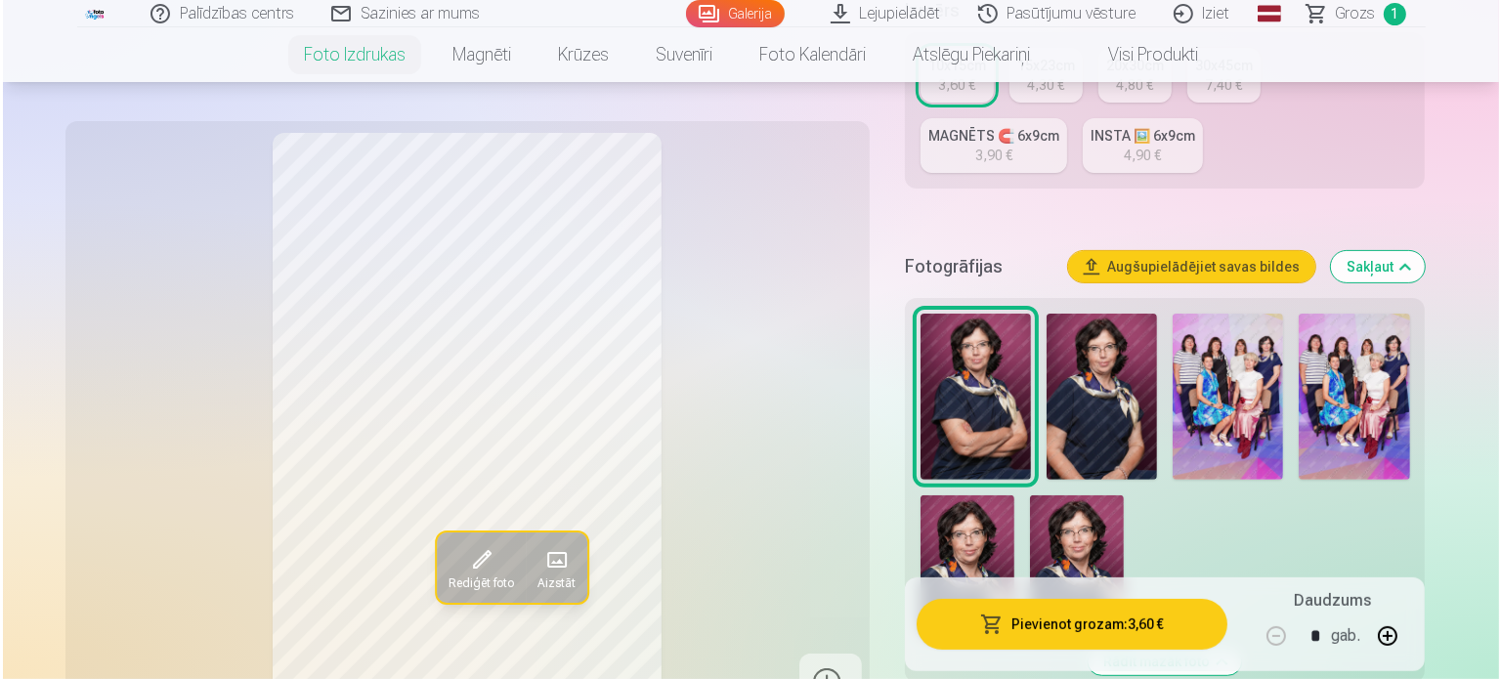
scroll to position [489, 0]
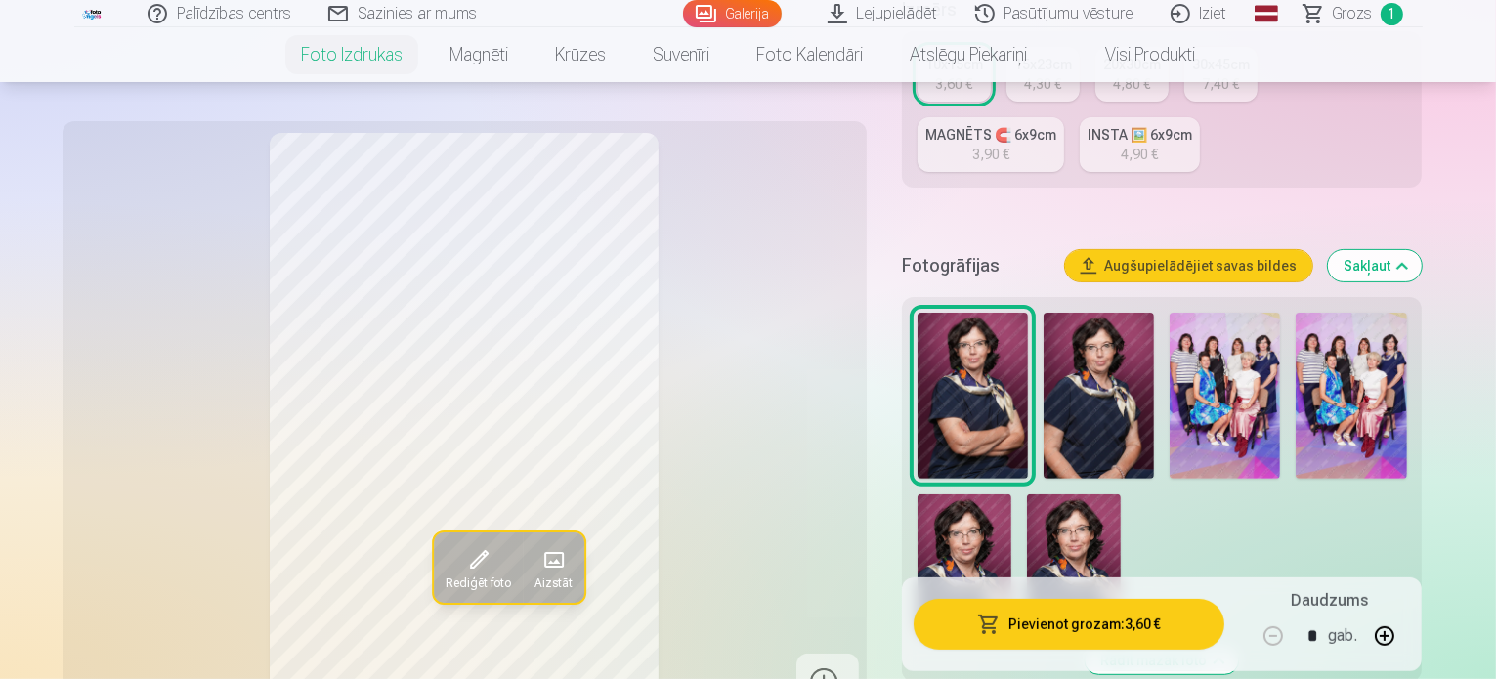
click at [1027, 495] on img at bounding box center [1074, 565] width 94 height 141
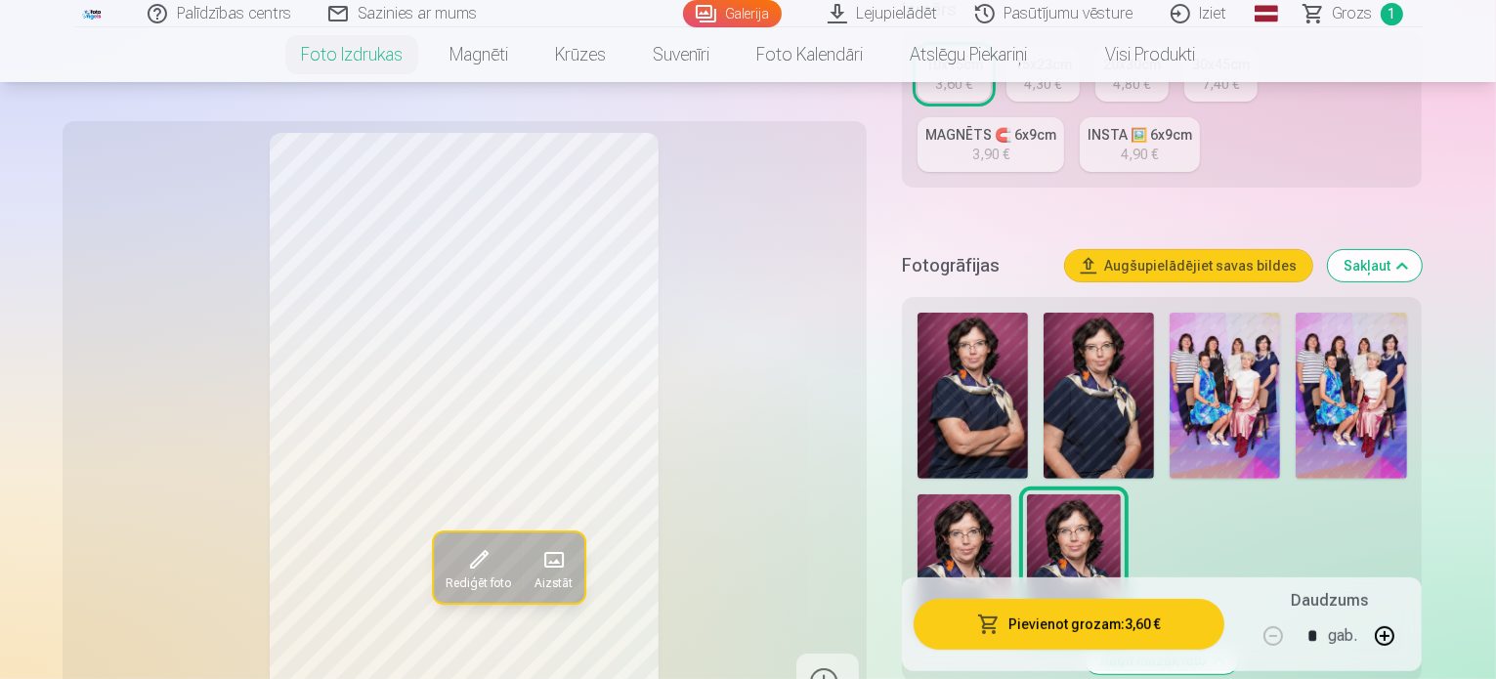
click at [974, 344] on img at bounding box center [973, 396] width 110 height 166
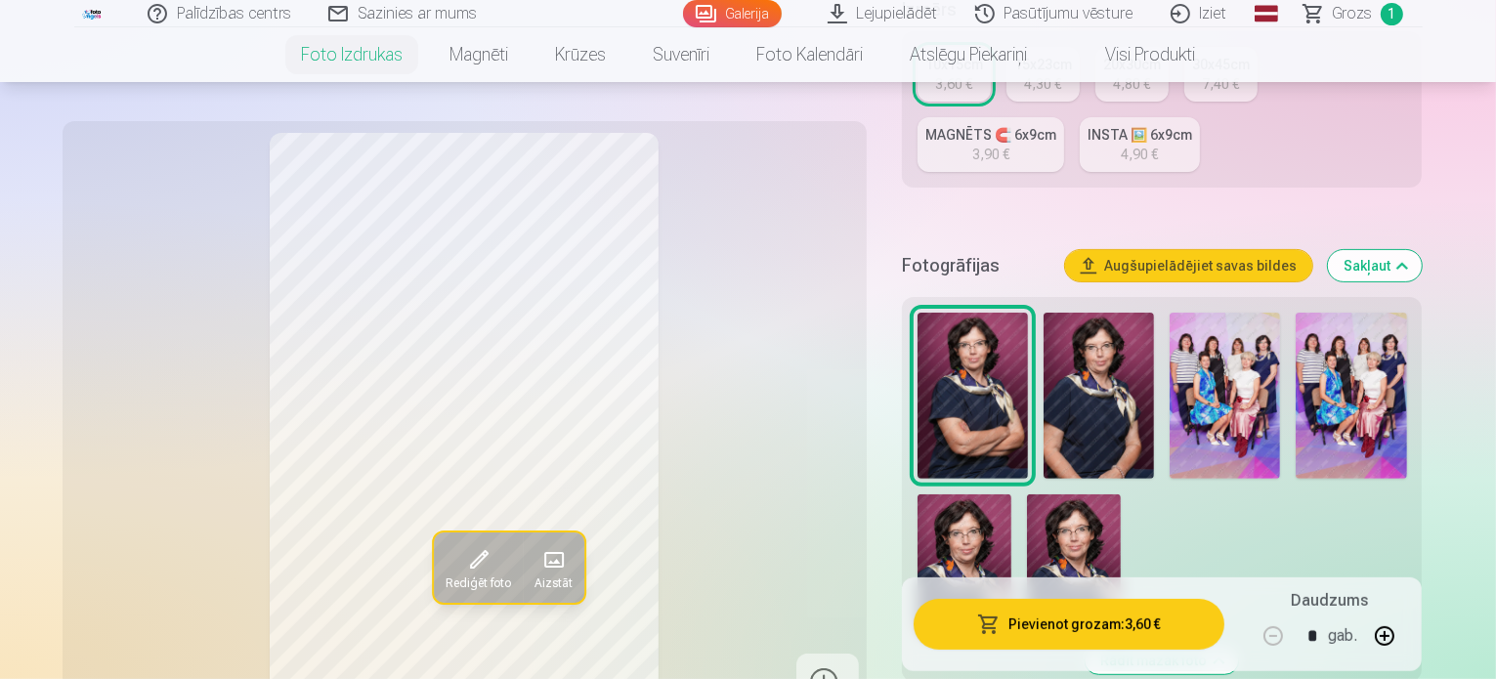
click at [1105, 623] on button "Pievienot grozam : 3,60 €" at bounding box center [1070, 624] width 312 height 51
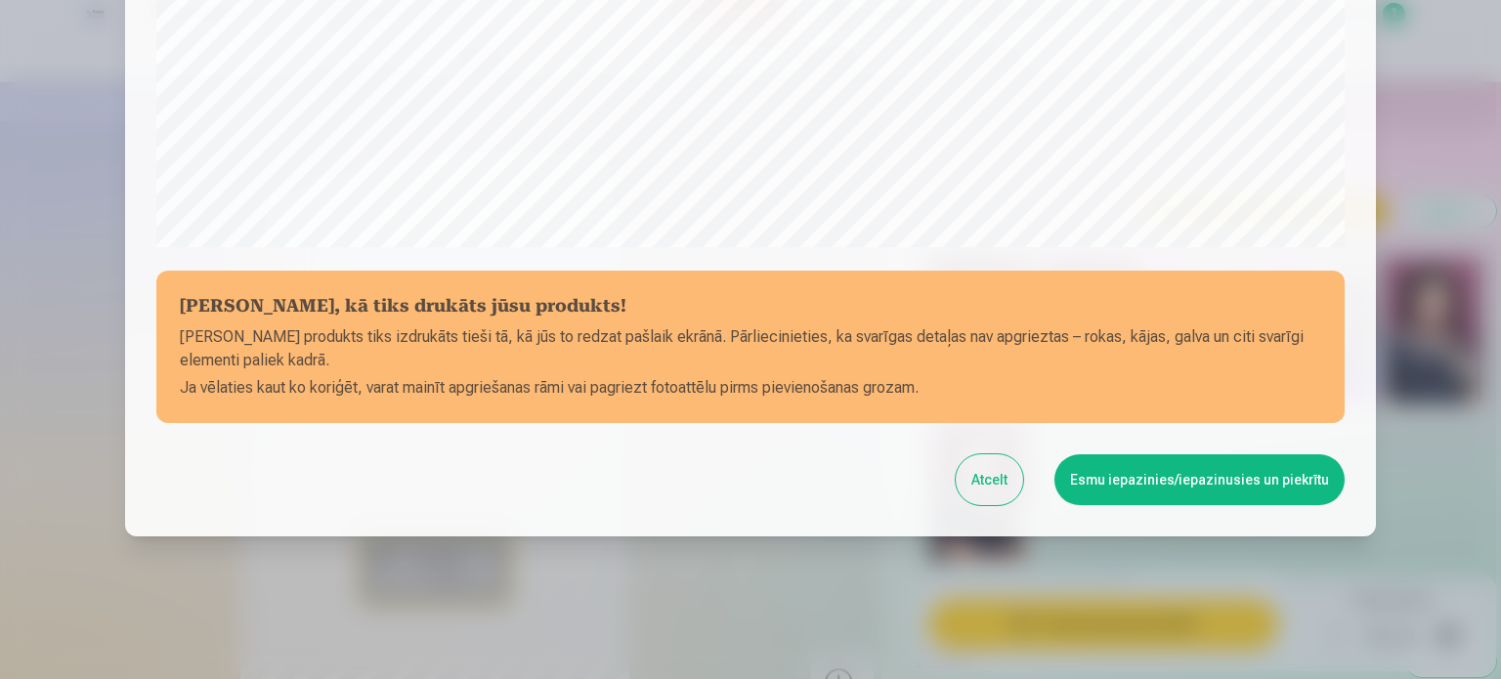
scroll to position [727, 0]
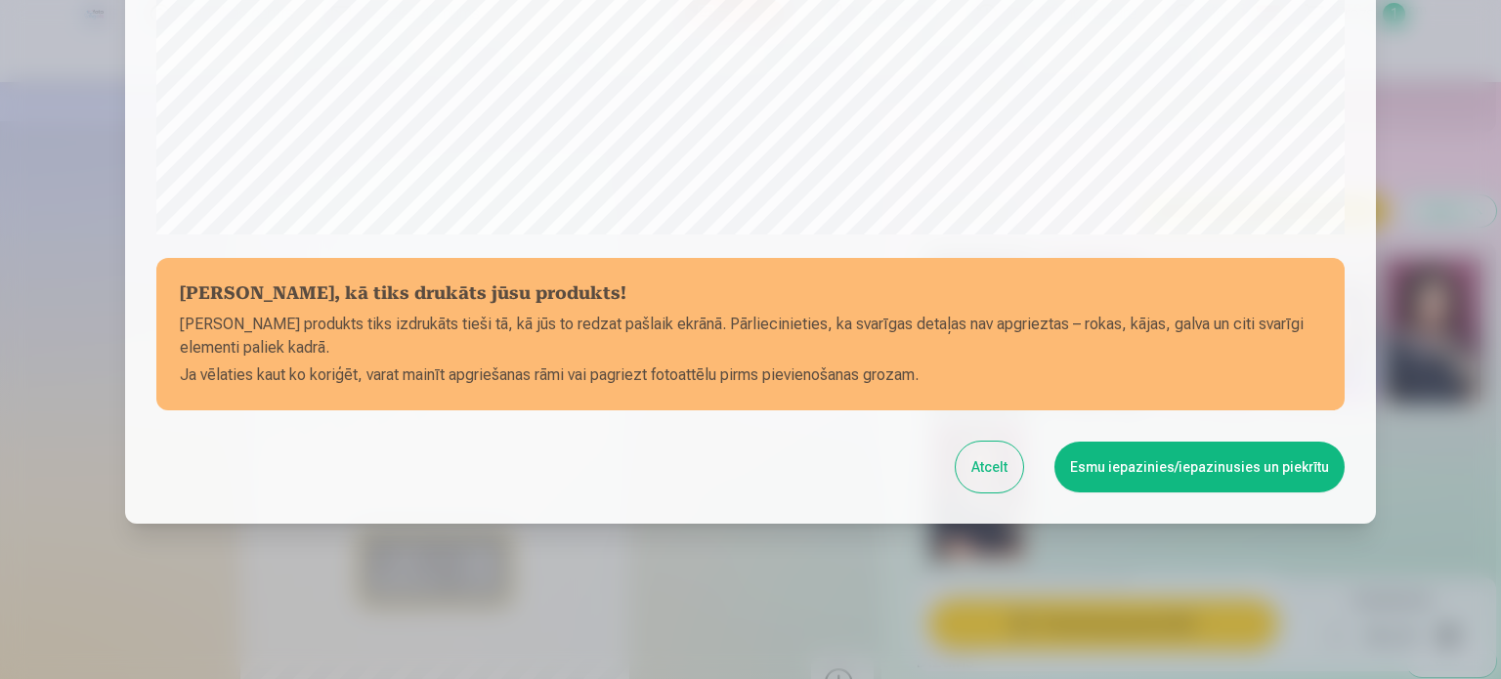
click at [1239, 466] on button "Esmu iepazinies/iepazinusies un piekrītu" at bounding box center [1200, 467] width 290 height 51
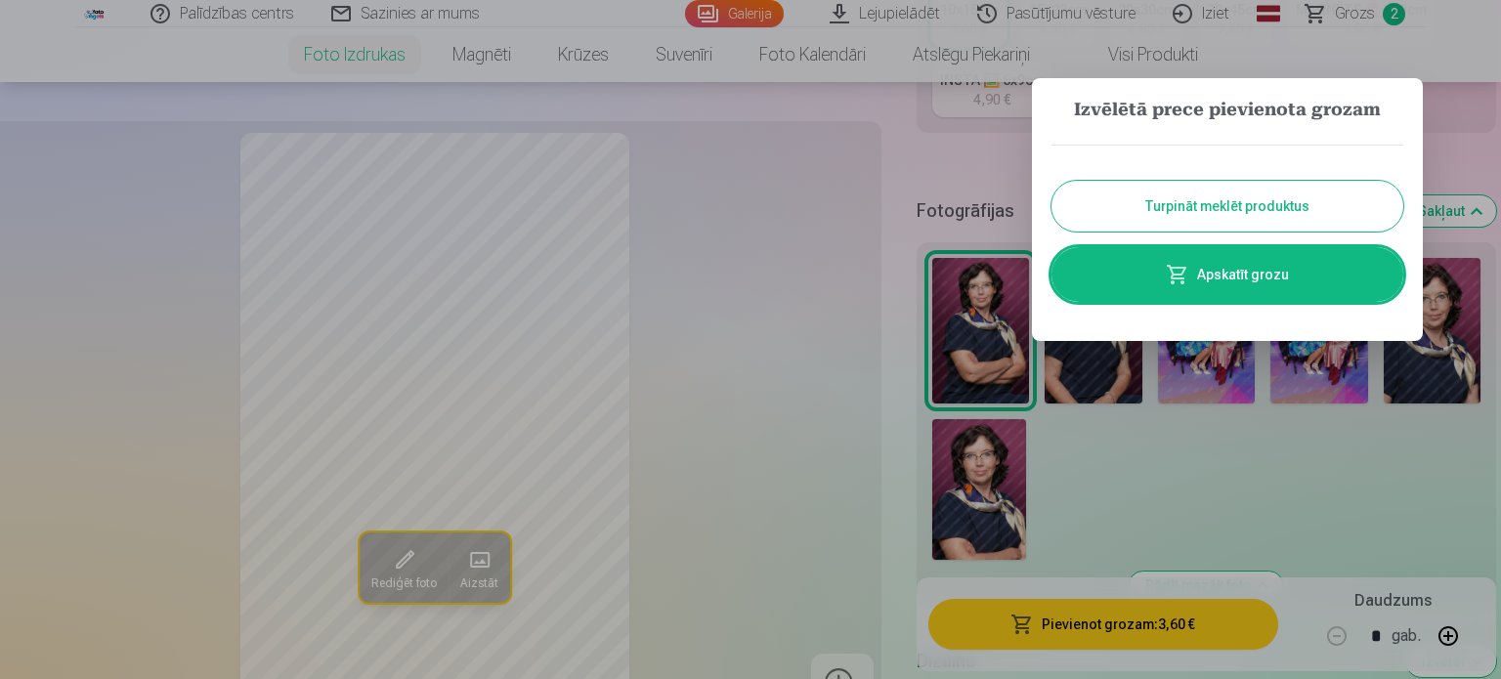
click at [1233, 267] on link "Apskatīt grozu" at bounding box center [1228, 274] width 352 height 55
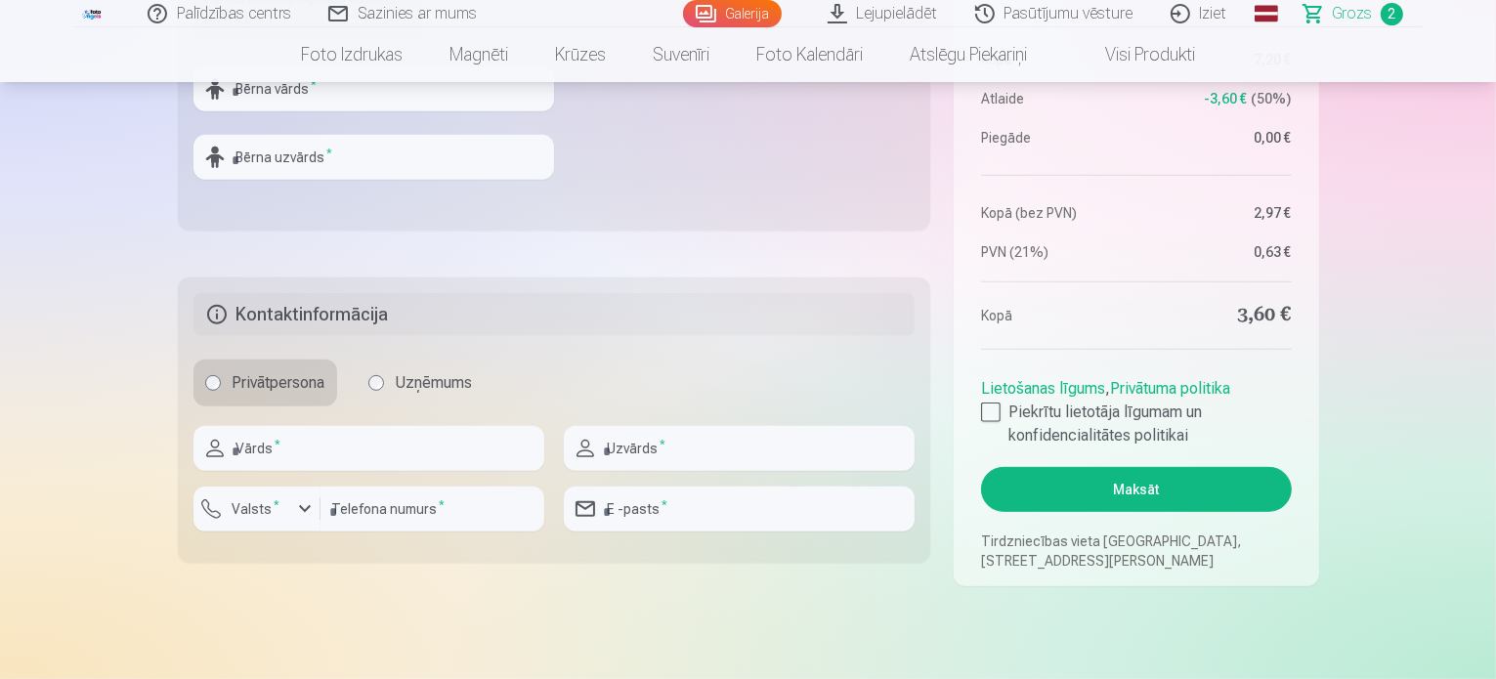
scroll to position [880, 0]
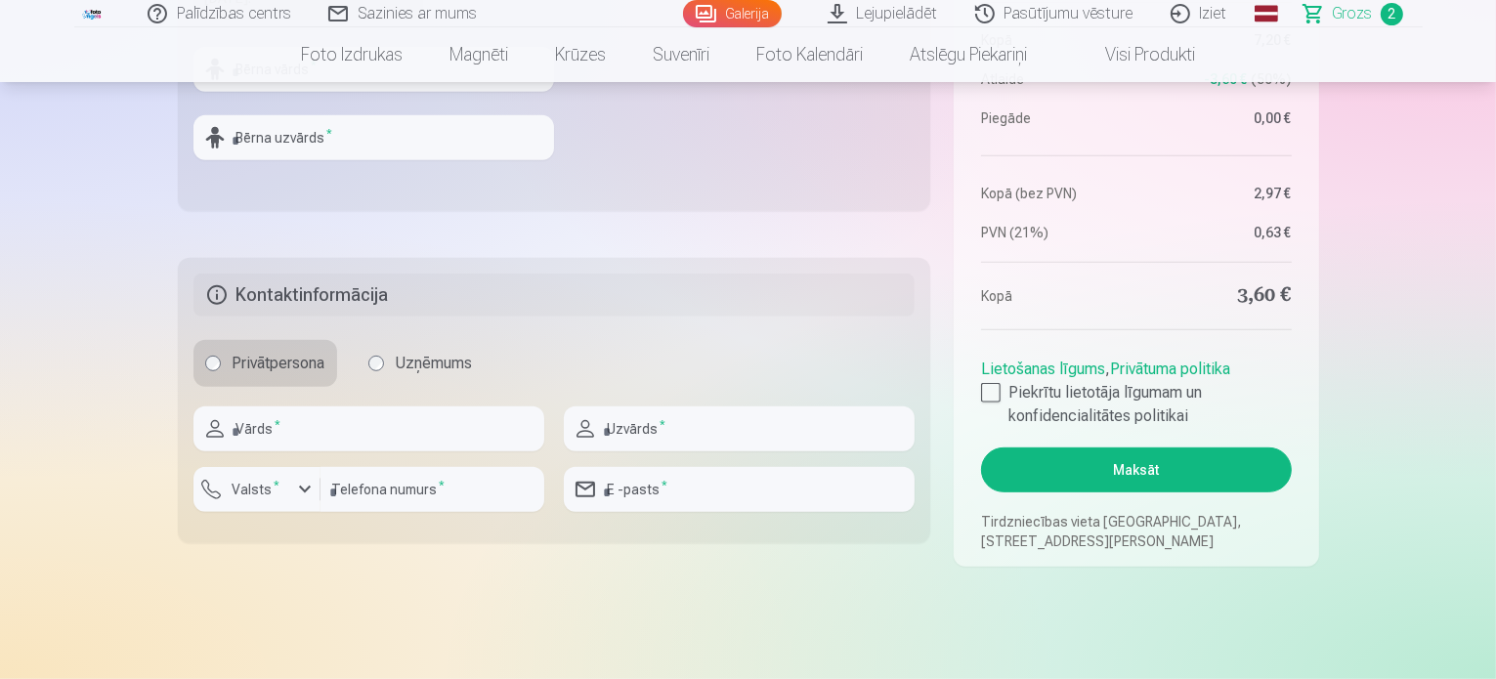
click at [978, 389] on aside "Kopsavilkums Order number Grozs Status Neapmaksāts Purchase date 13.09.2025. Pa…" at bounding box center [1136, 75] width 365 height 984
click at [1005, 404] on label "Piekrītu lietotāja līgumam un konfidencialitātes politikai" at bounding box center [1136, 404] width 310 height 47
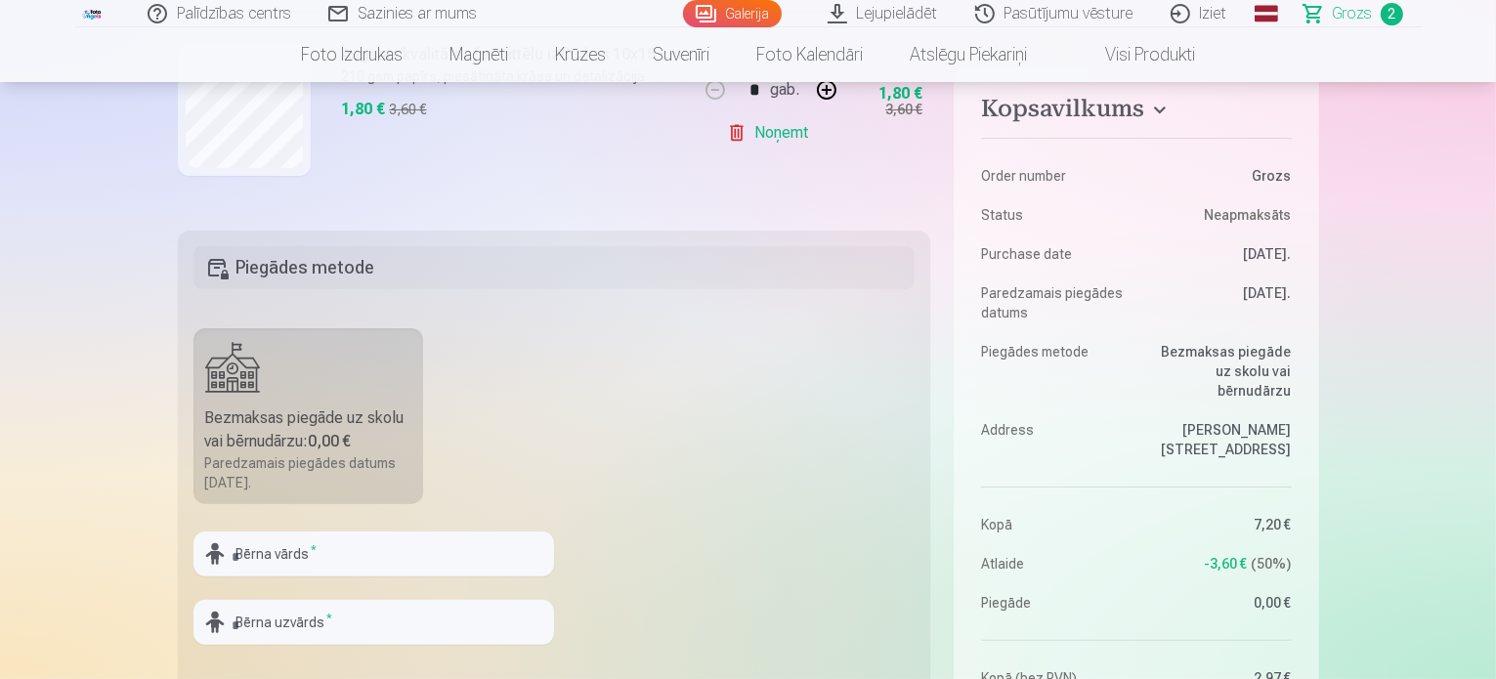
scroll to position [391, 0]
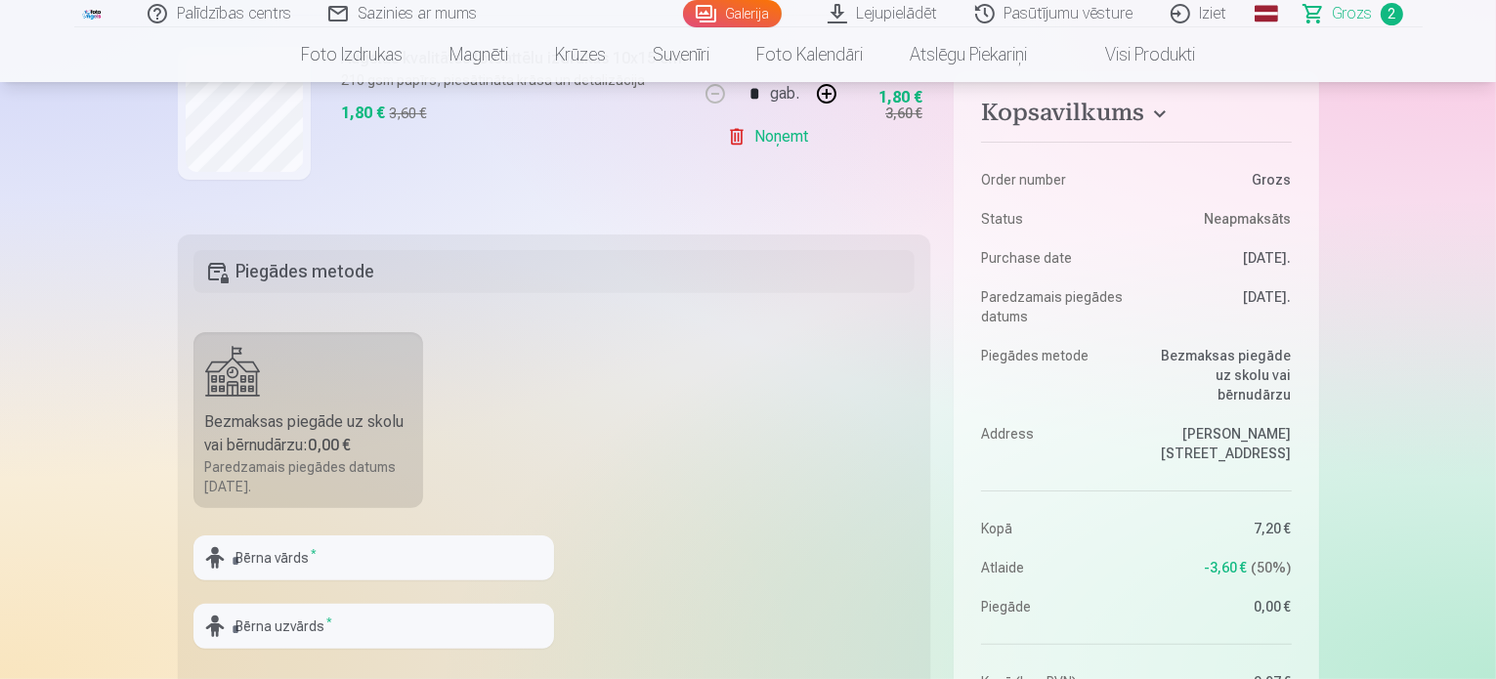
click at [279, 378] on label "Bezmaksas piegāde uz skolu vai bērnudārzu : 0,00 € Paredzamais piegādes datums …" at bounding box center [309, 420] width 231 height 176
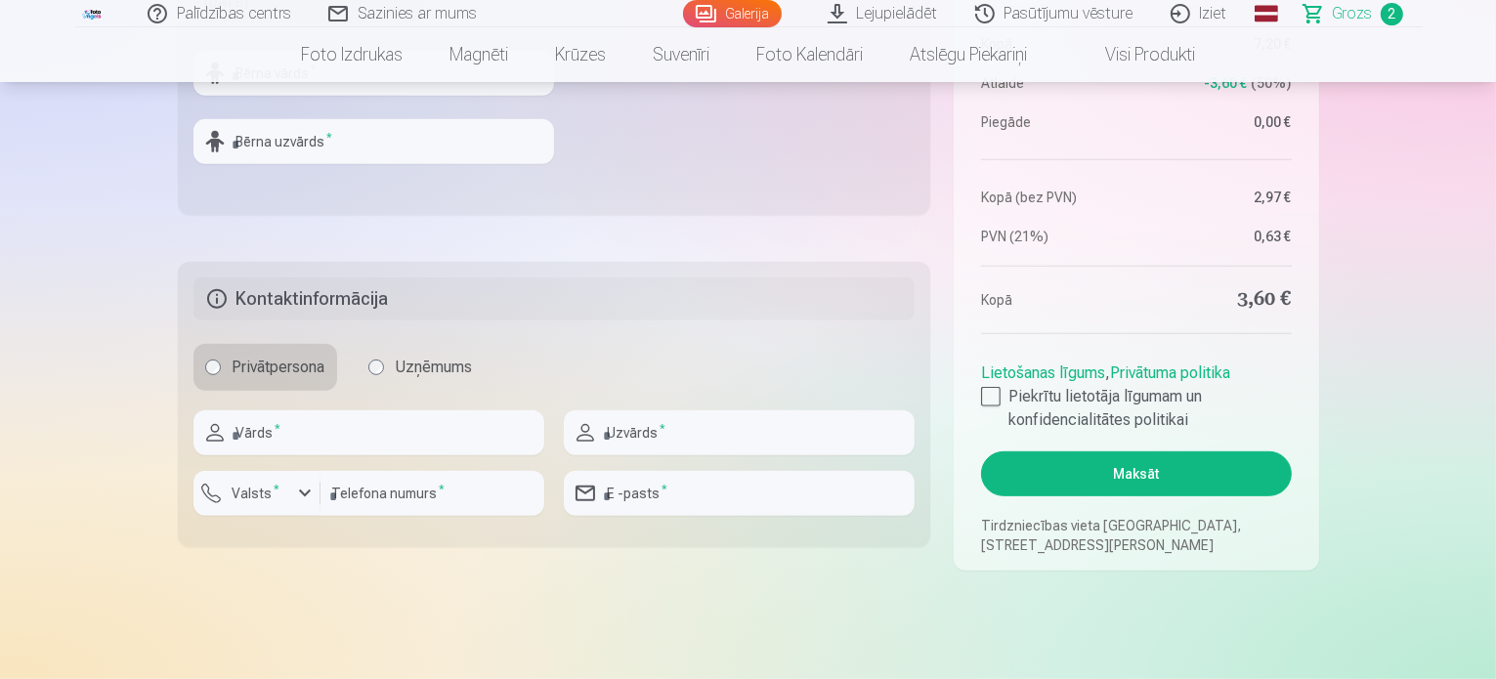
scroll to position [880, 0]
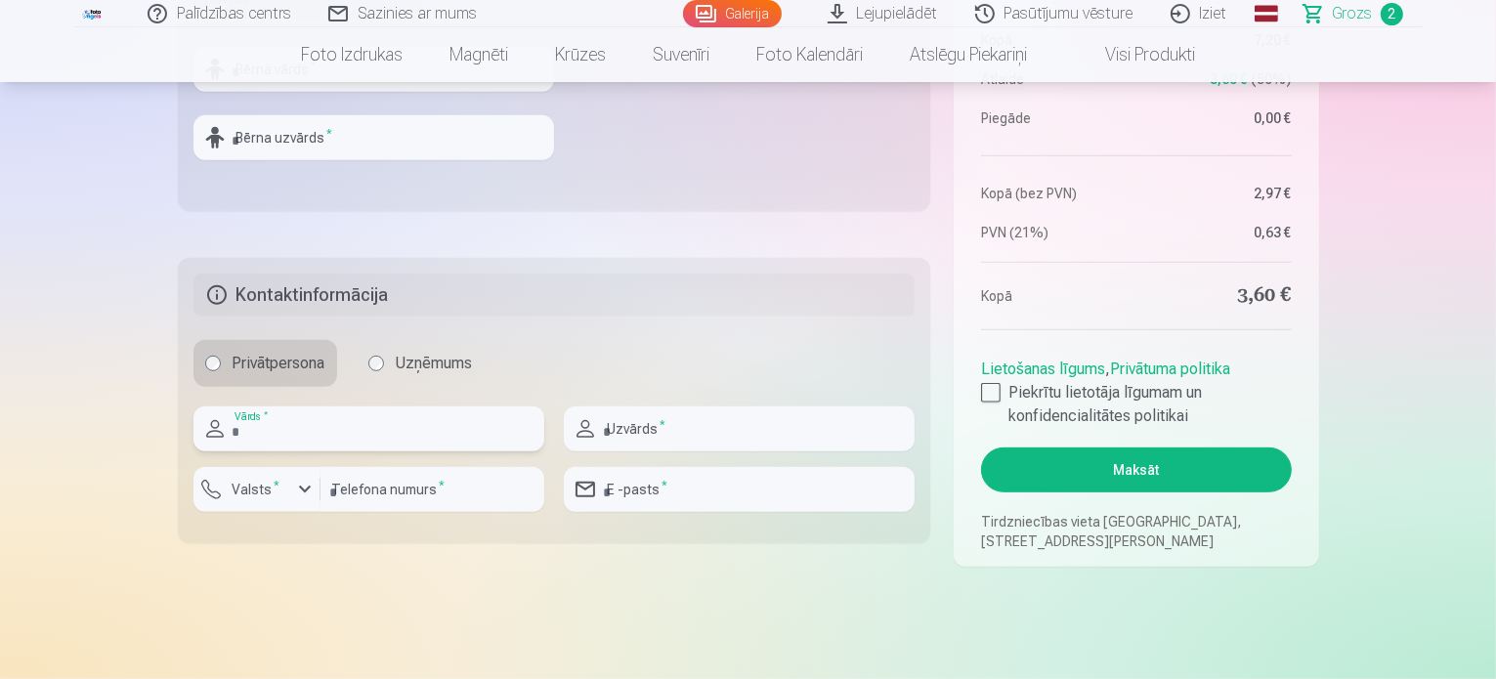
click at [328, 432] on input "text" at bounding box center [369, 429] width 351 height 45
type input "******"
click at [684, 427] on input "text" at bounding box center [739, 429] width 351 height 45
type input "*********"
click at [390, 484] on input "number" at bounding box center [433, 489] width 224 height 45
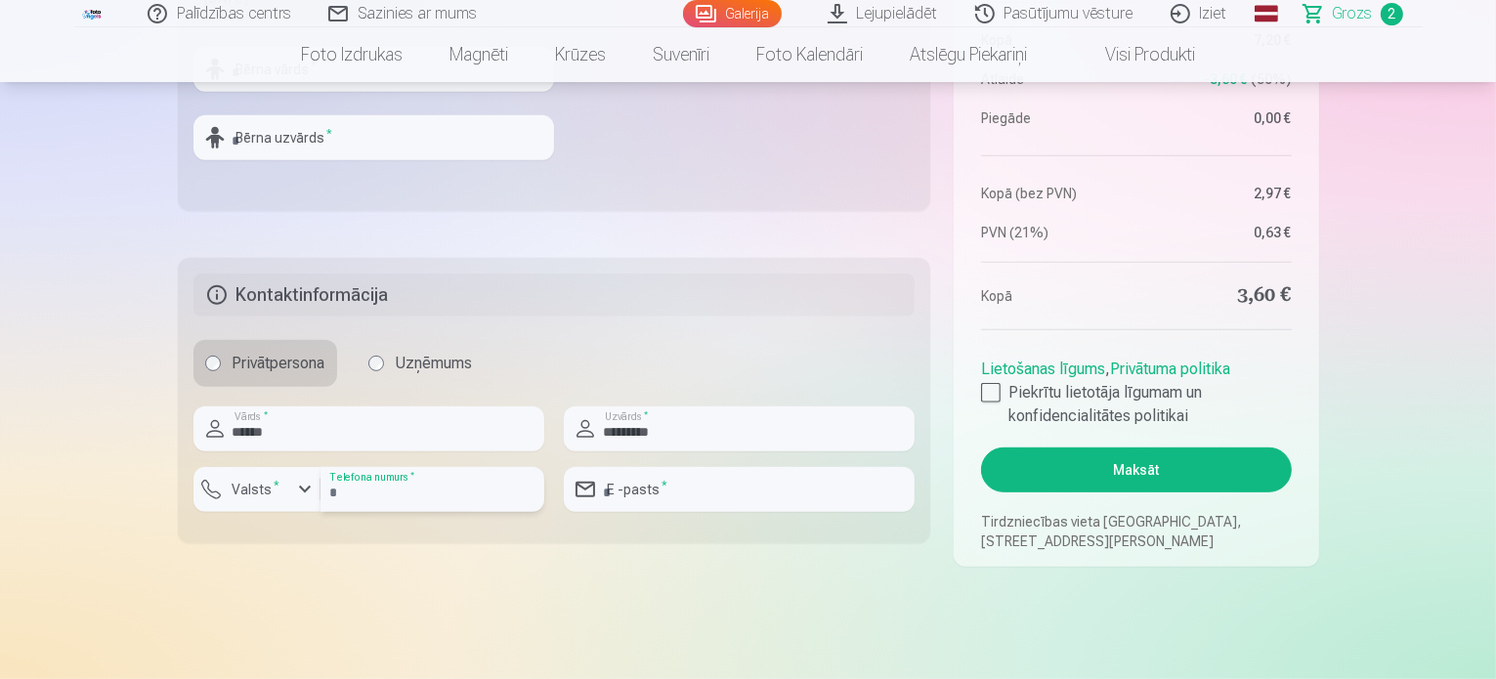
type input "********"
click at [258, 491] on label "Valsts *" at bounding box center [257, 490] width 64 height 20
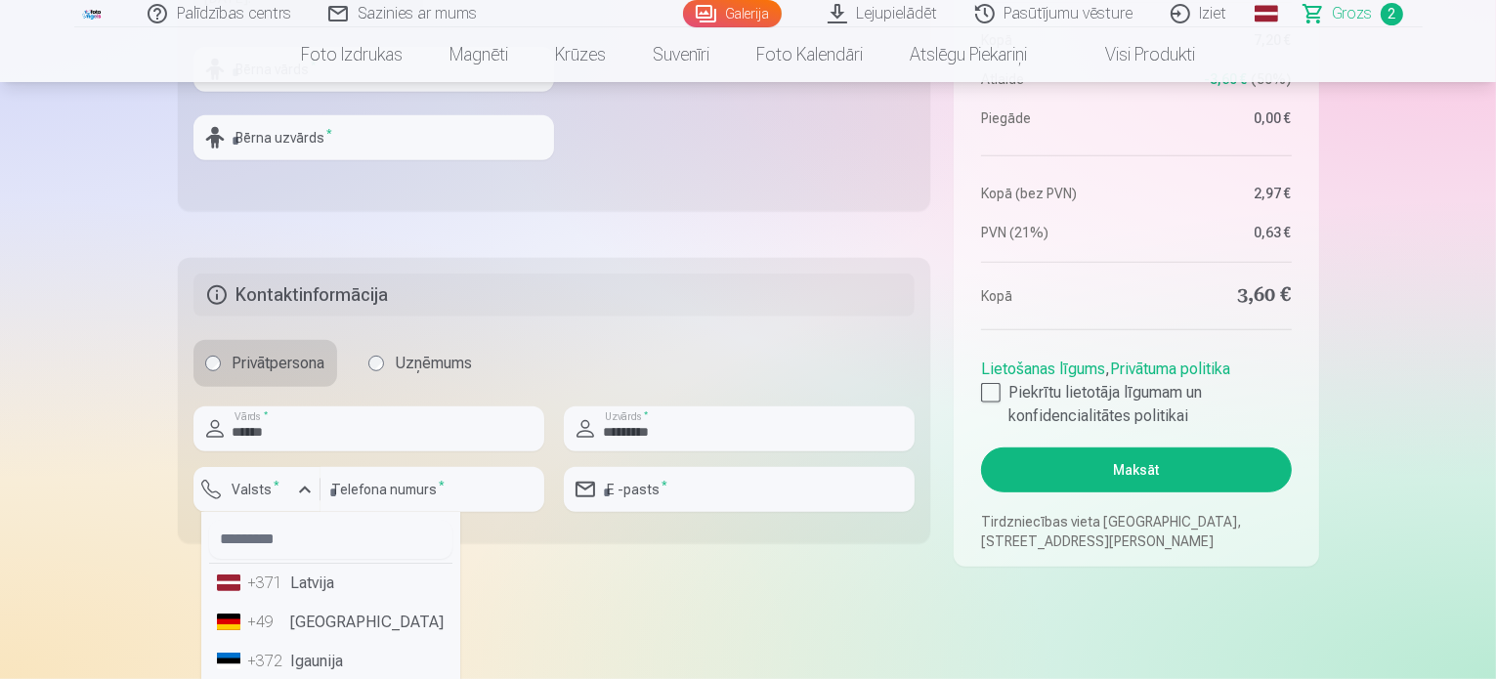
click at [313, 593] on li "+371 Latvija" at bounding box center [330, 583] width 243 height 39
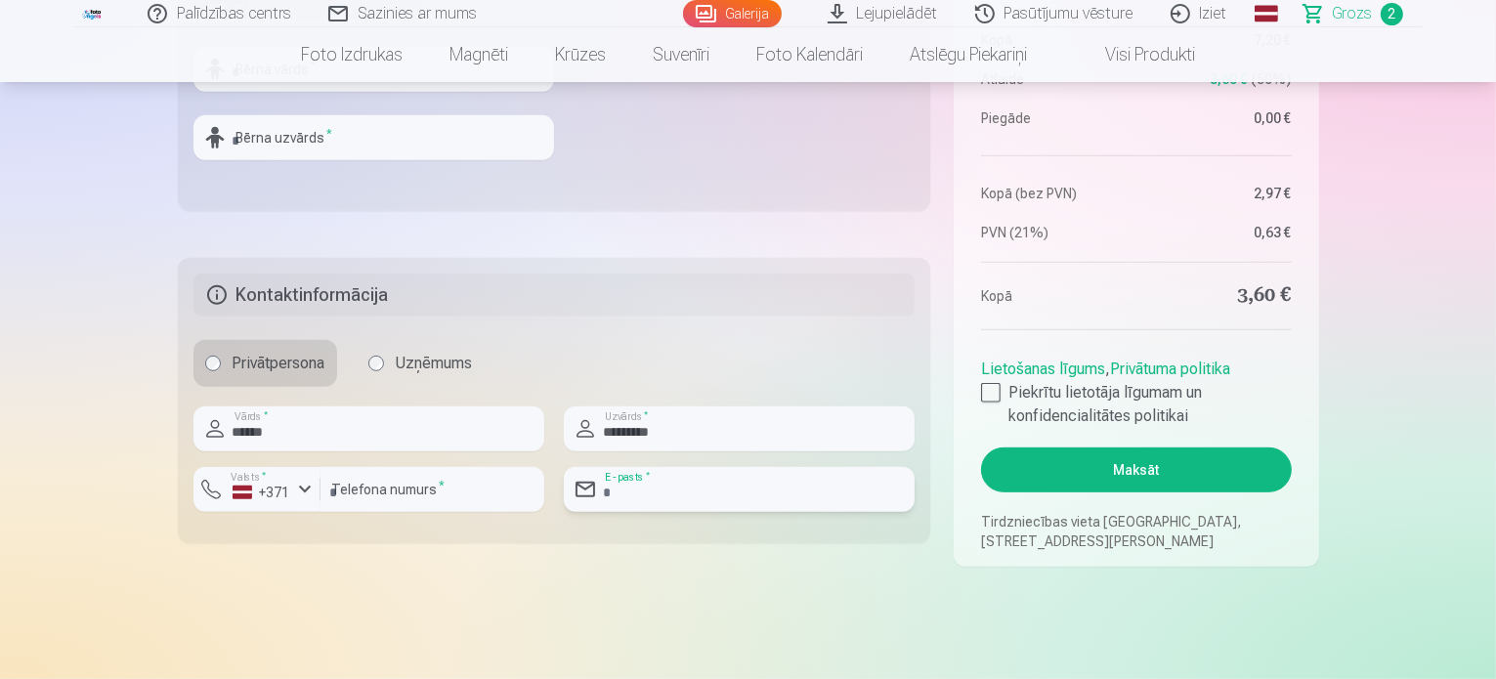
click at [712, 488] on input "email" at bounding box center [739, 489] width 351 height 45
type input "**********"
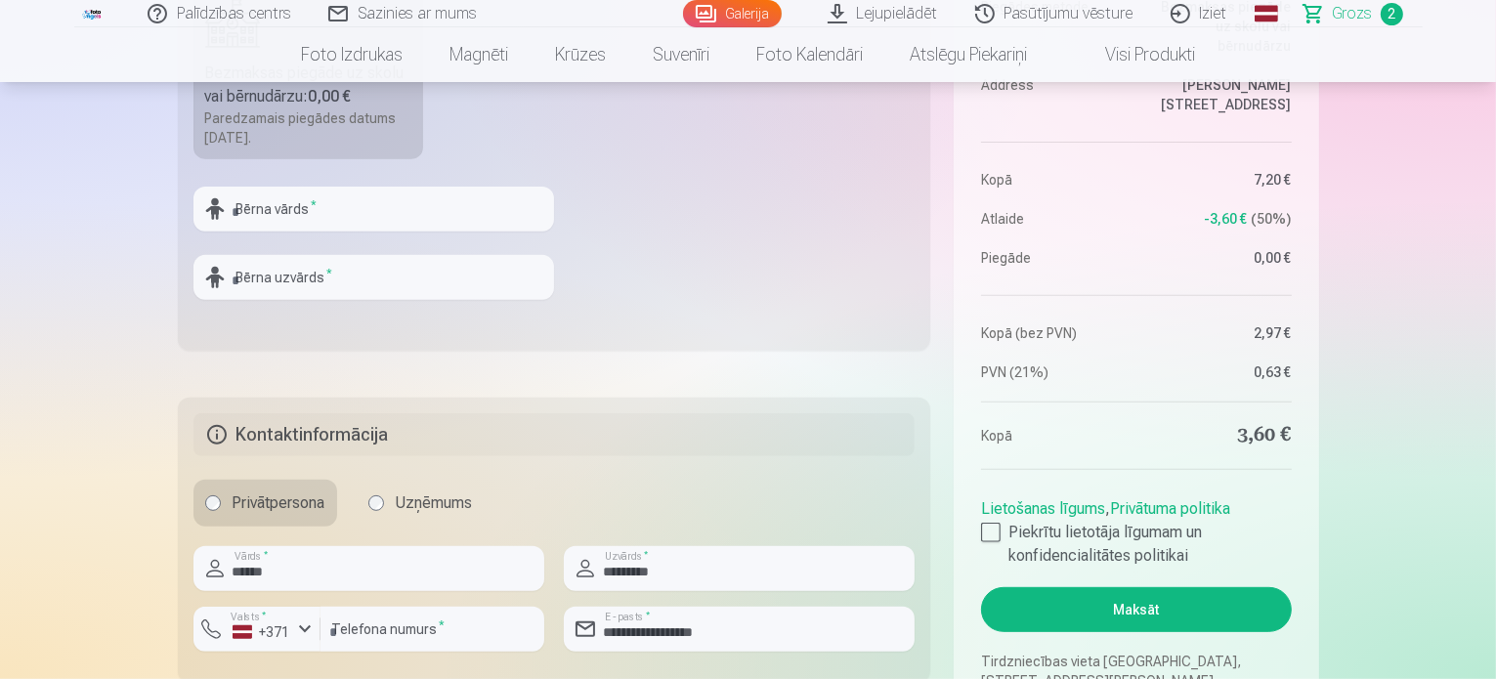
scroll to position [782, 0]
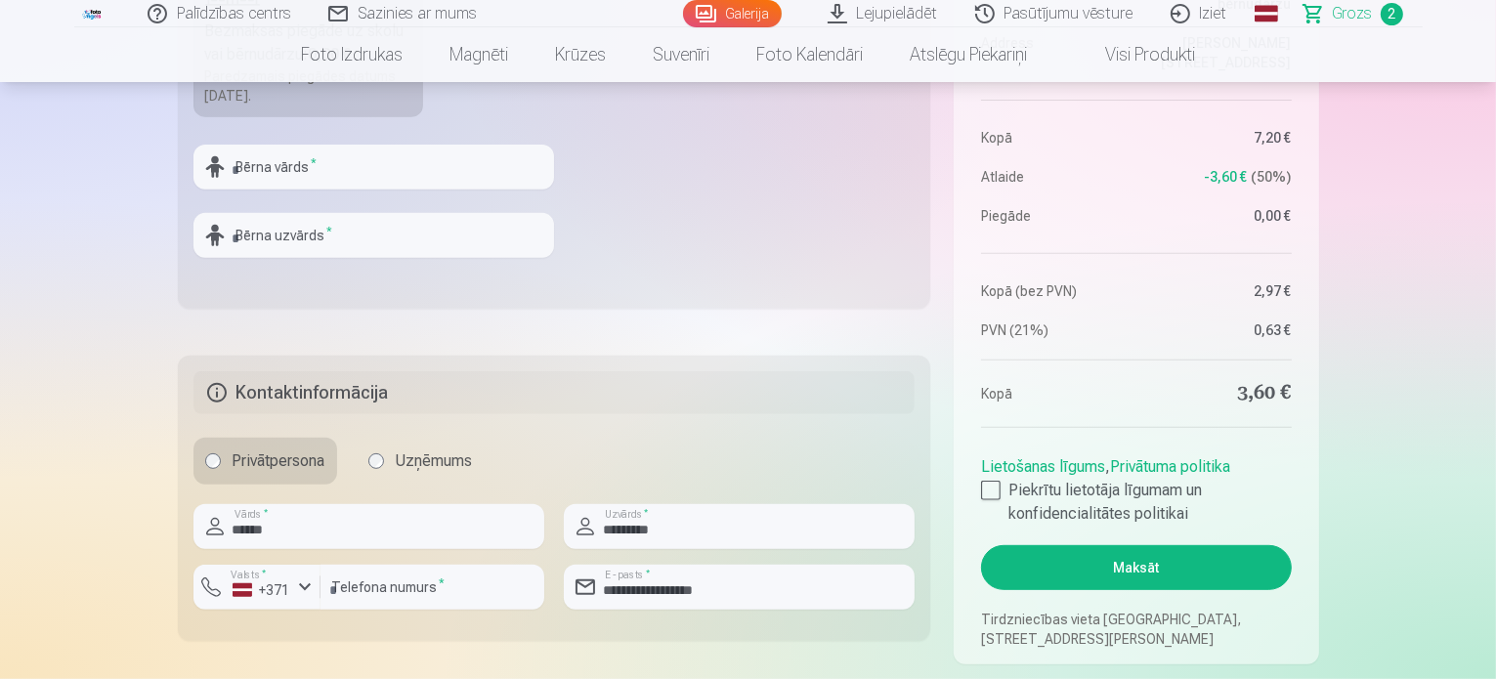
click at [1098, 569] on button "Maksāt" at bounding box center [1136, 567] width 310 height 45
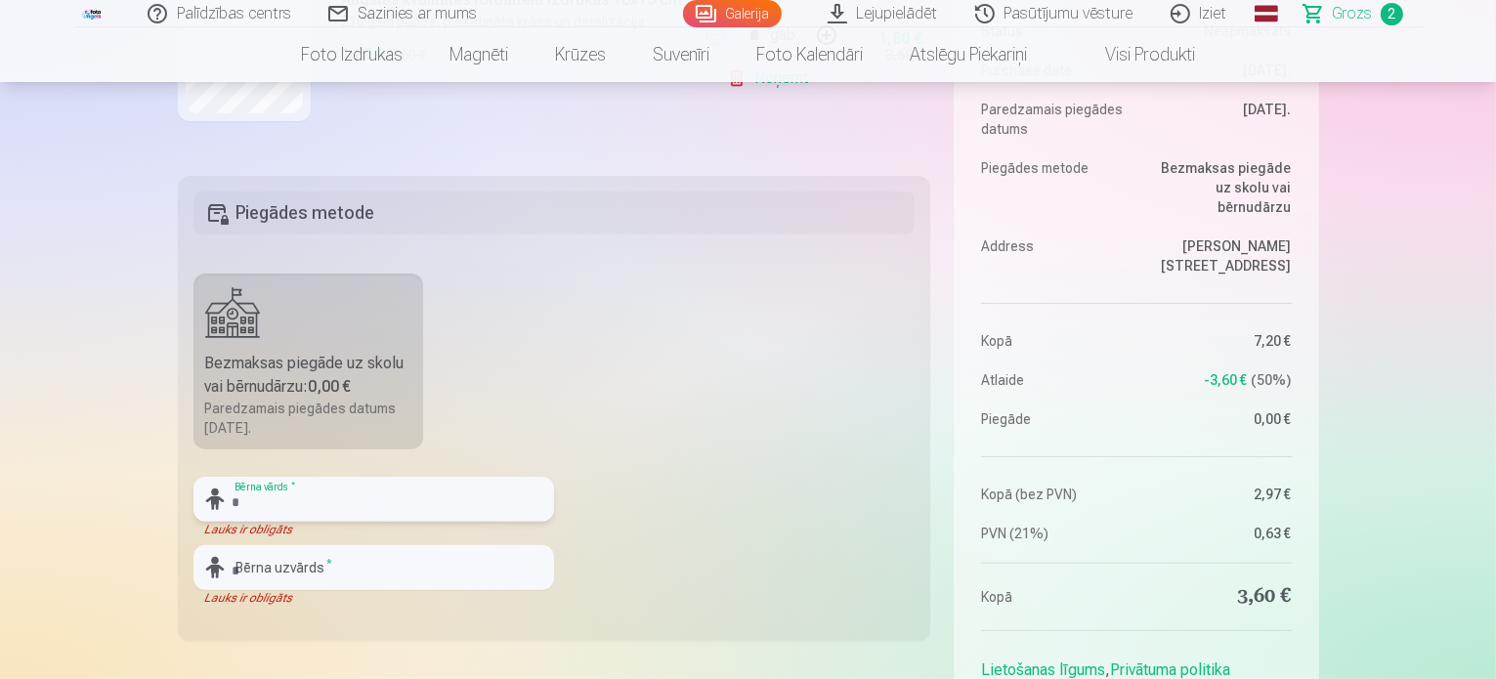
scroll to position [489, 0]
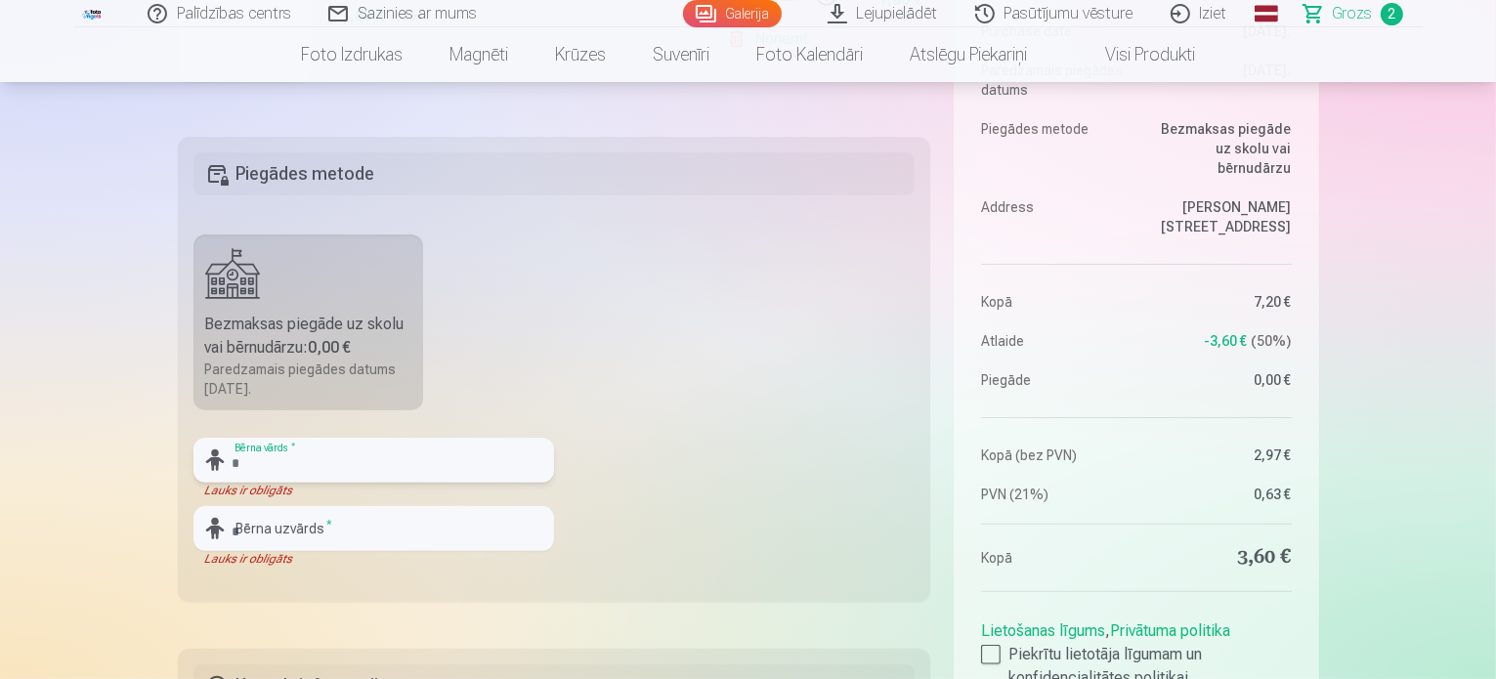
click at [305, 476] on input "text" at bounding box center [374, 460] width 361 height 45
type input "*"
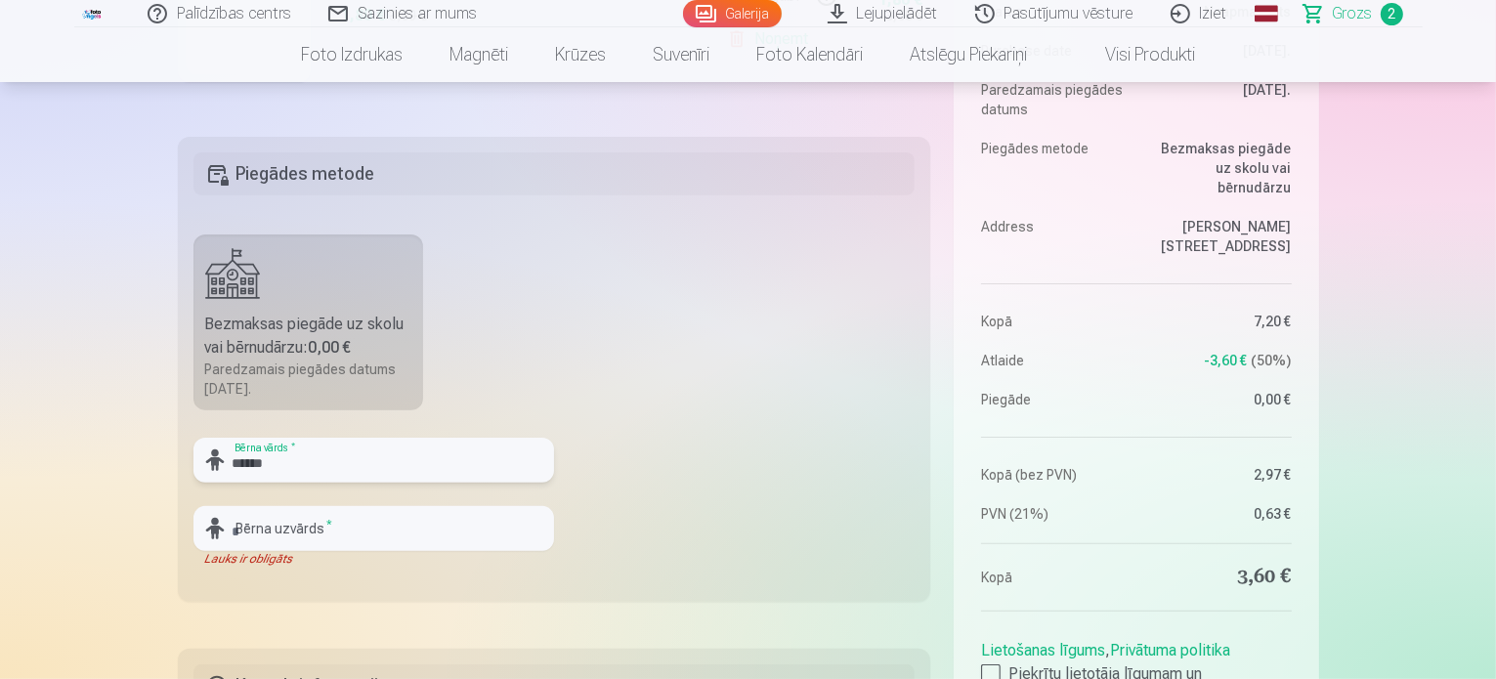
type input "******"
click at [262, 528] on input "text" at bounding box center [374, 528] width 361 height 45
type input "*"
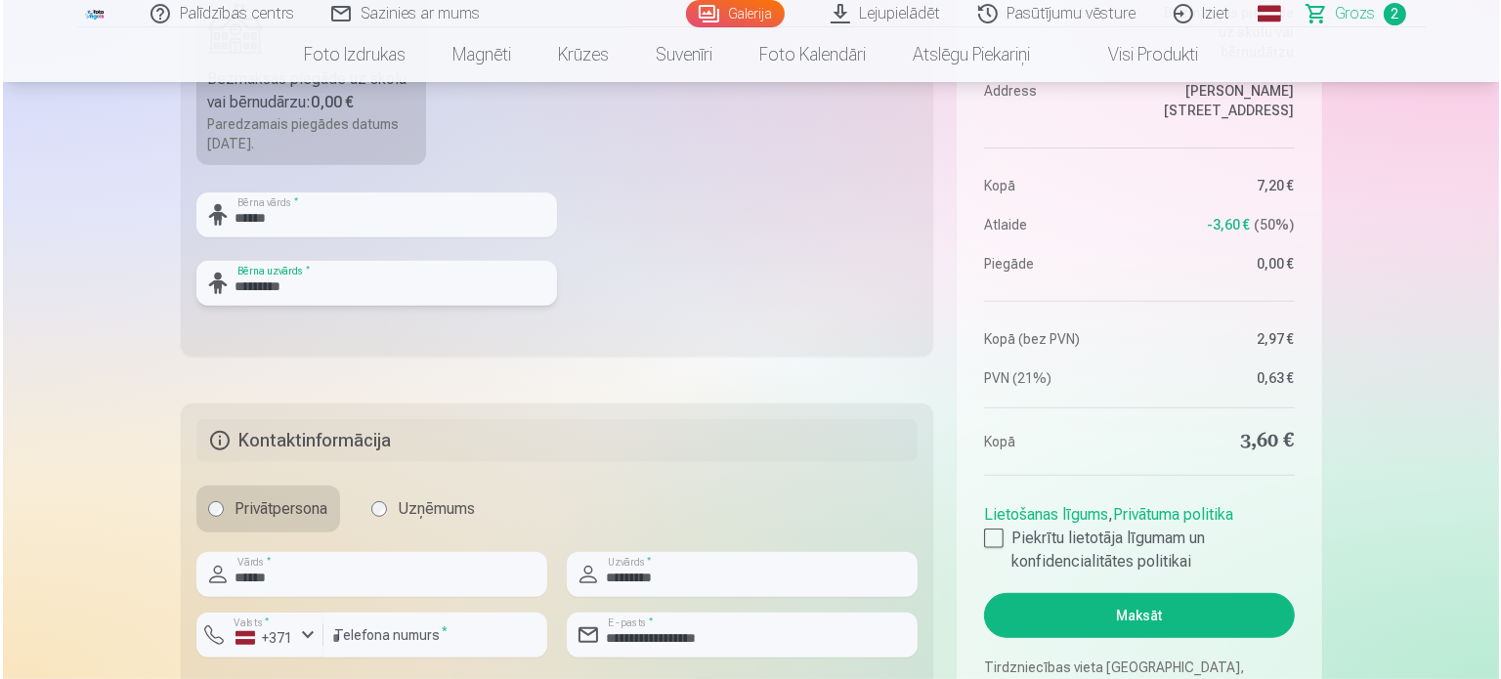
scroll to position [782, 0]
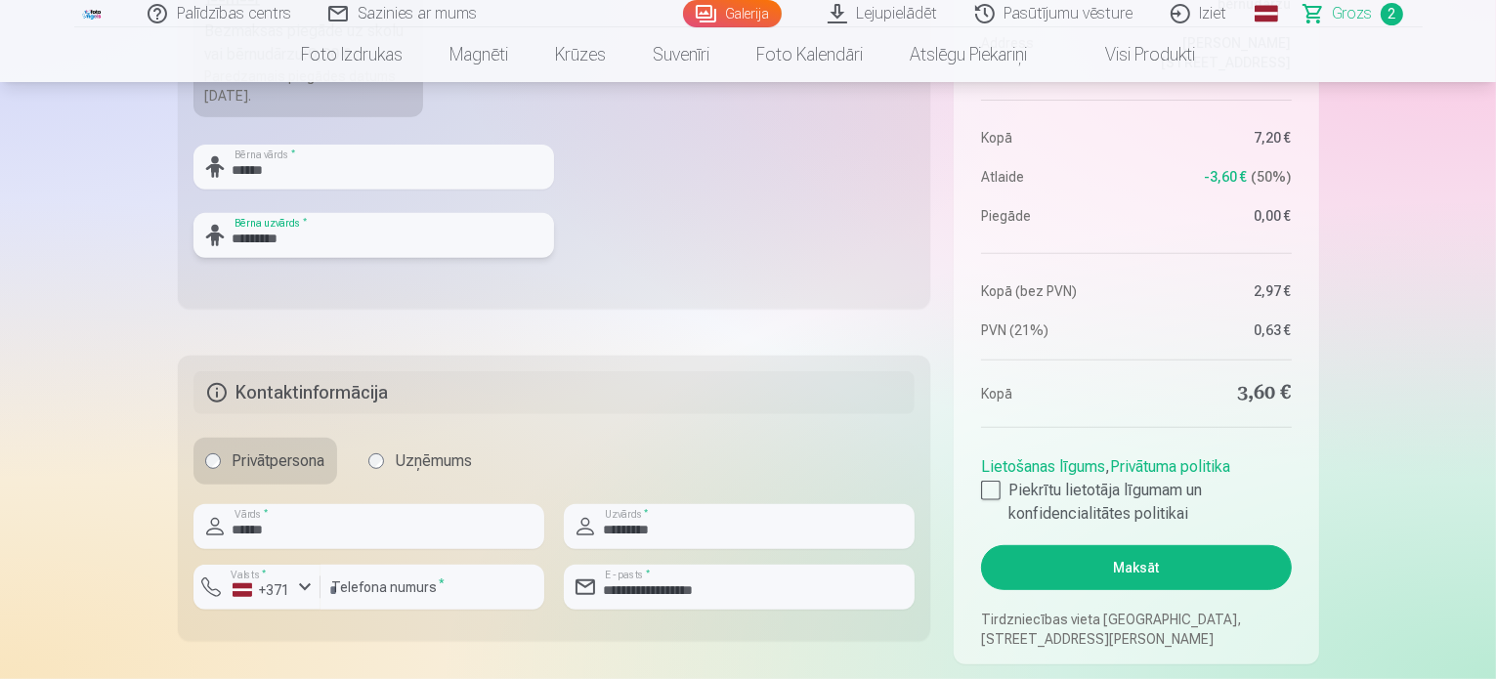
type input "*********"
click at [1091, 563] on button "Maksāt" at bounding box center [1136, 567] width 310 height 45
